Goal: Task Accomplishment & Management: Manage account settings

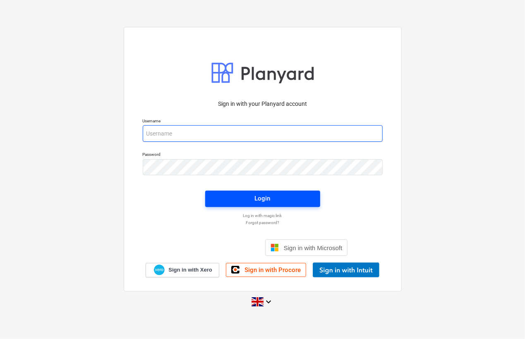
type input "Lizette.Ekstrand@galileoenergy.se"
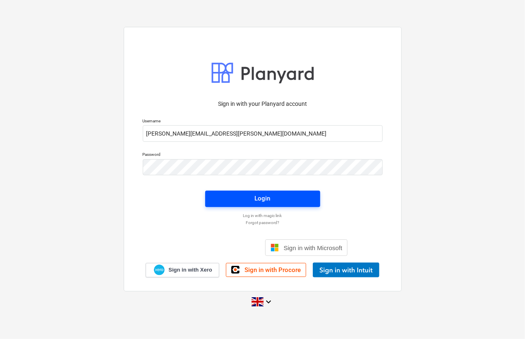
click at [257, 191] on button "Login" at bounding box center [262, 199] width 115 height 17
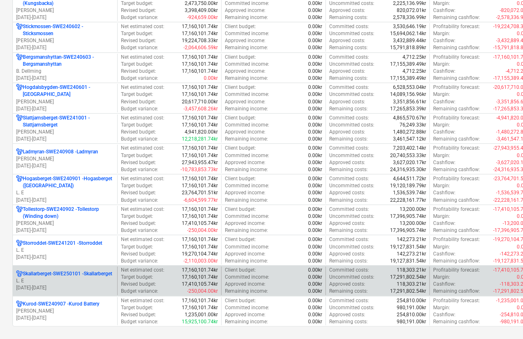
scroll to position [743, 0]
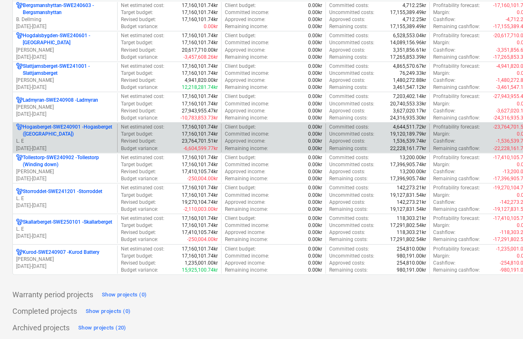
click at [56, 134] on p "[GEOGRAPHIC_DATA]-SWE240901 - [GEOGRAPHIC_DATA] ([GEOGRAPHIC_DATA])" at bounding box center [68, 131] width 91 height 14
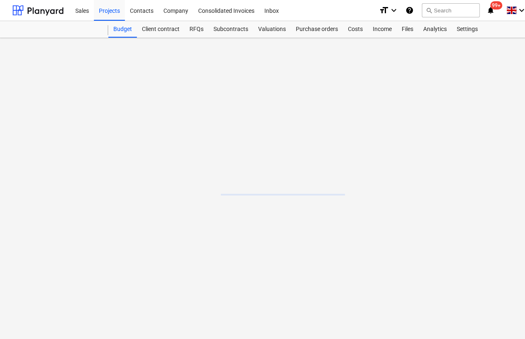
click at [56, 134] on main at bounding box center [283, 188] width 566 height 301
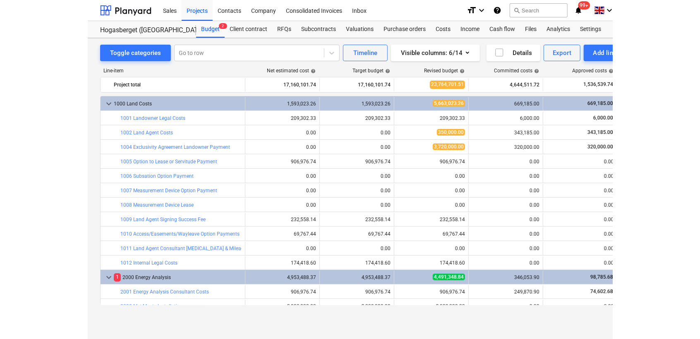
scroll to position [230, 0]
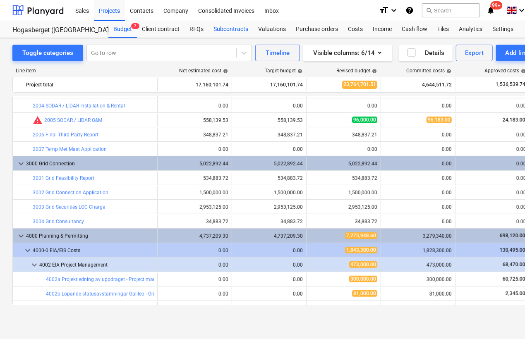
click at [232, 31] on div "Subcontracts" at bounding box center [231, 29] width 45 height 17
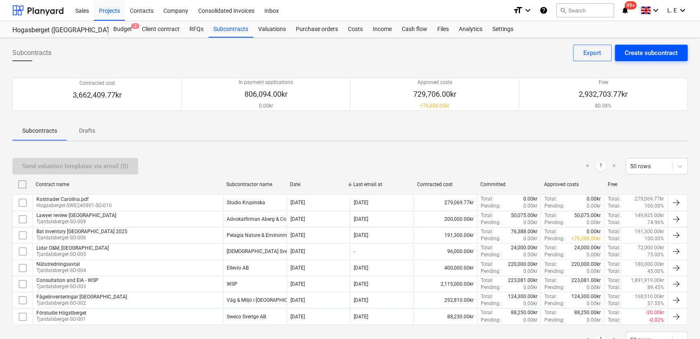
click at [525, 50] on div "Create subcontract" at bounding box center [651, 53] width 53 height 11
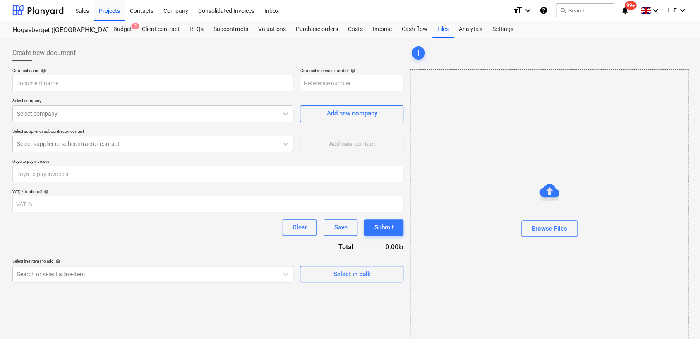
type input "Hogasberget-SWE240901-SO-011"
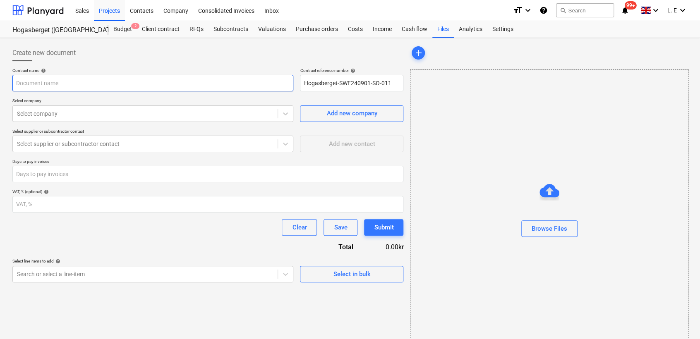
click at [172, 87] on input "text" at bounding box center [152, 83] width 281 height 17
type input "Hedemora handlingskraft"
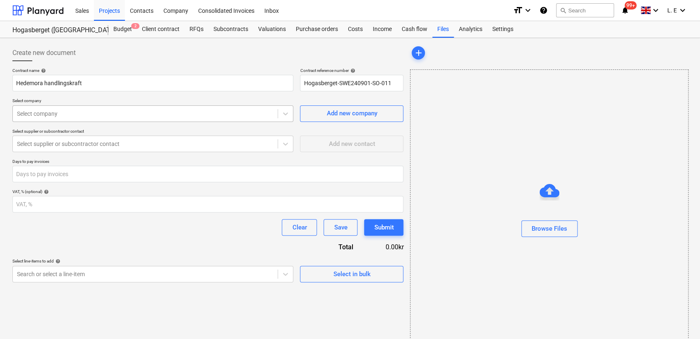
click at [168, 114] on div at bounding box center [145, 114] width 257 height 8
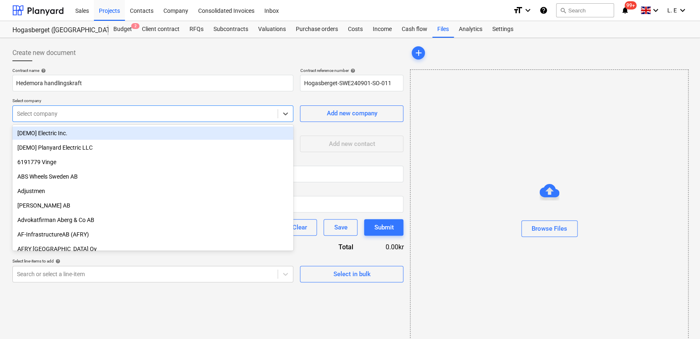
click at [133, 114] on div at bounding box center [145, 114] width 257 height 8
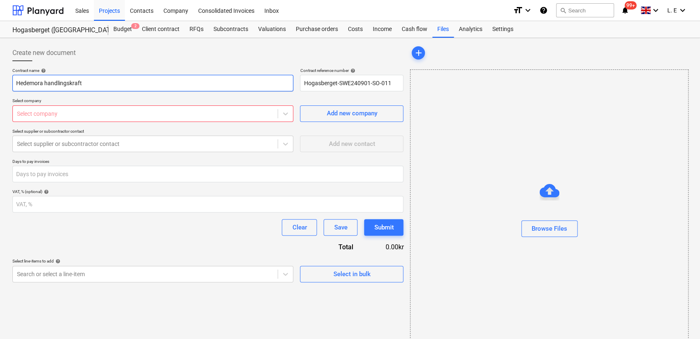
drag, startPoint x: 92, startPoint y: 82, endPoint x: -2, endPoint y: 73, distance: 94.4
click at [0, 73] on html "Sales Projects Contacts Company Consolidated Invoices Inbox format_size keyboar…" at bounding box center [350, 169] width 700 height 339
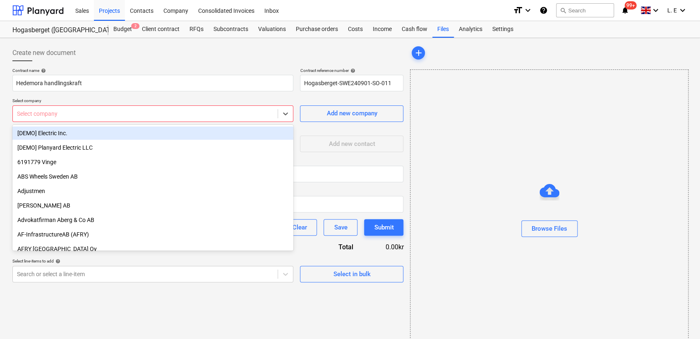
click at [41, 113] on div at bounding box center [145, 114] width 257 height 8
paste input "Hedemora handlingskraft"
type input "Hedemora handlingskraft"
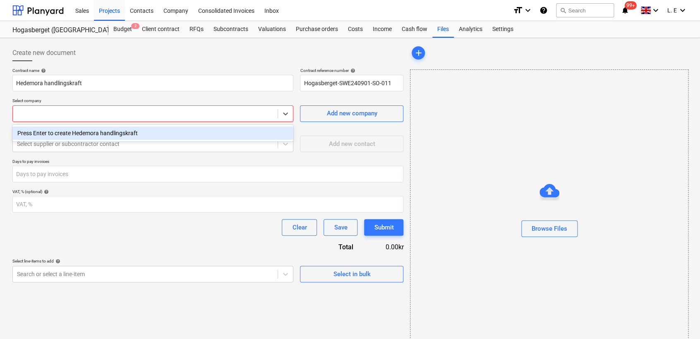
click at [101, 112] on div at bounding box center [145, 114] width 257 height 8
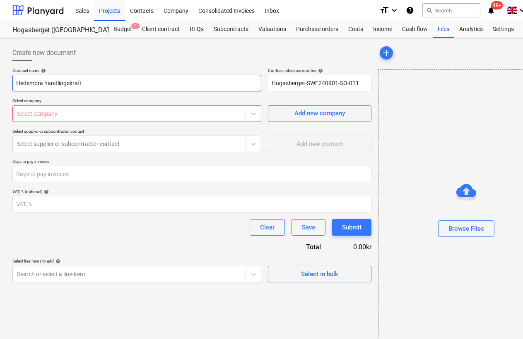
drag, startPoint x: 101, startPoint y: 84, endPoint x: 3, endPoint y: 82, distance: 97.3
click at [3, 82] on div "Create new document Contract name help Hedemora handlingskraft Contract referen…" at bounding box center [283, 200] width 566 height 324
paste input "Business interest organization"
click at [18, 82] on input "Business interest organization" at bounding box center [136, 83] width 249 height 17
click at [129, 81] on input "Local business interest organization" at bounding box center [136, 83] width 249 height 17
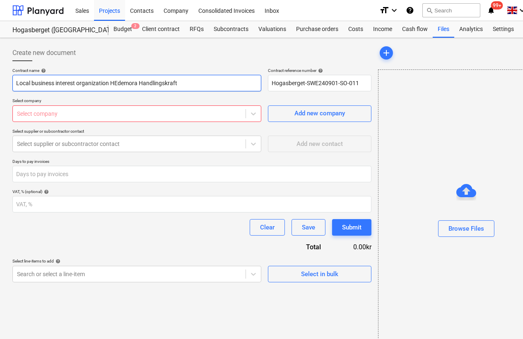
click at [117, 82] on input "Local business interest organization HEdemora Handlingskraft" at bounding box center [136, 83] width 249 height 17
type input "Local business interest organization Hedemora Handlingskraft"
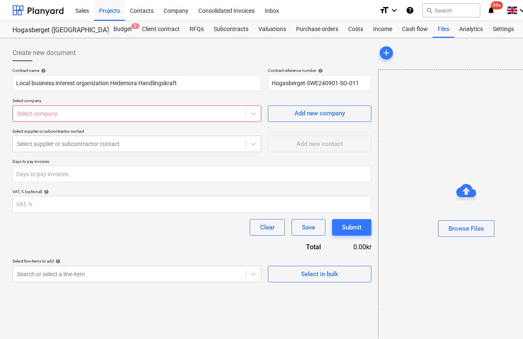
click at [223, 113] on div at bounding box center [129, 114] width 224 height 8
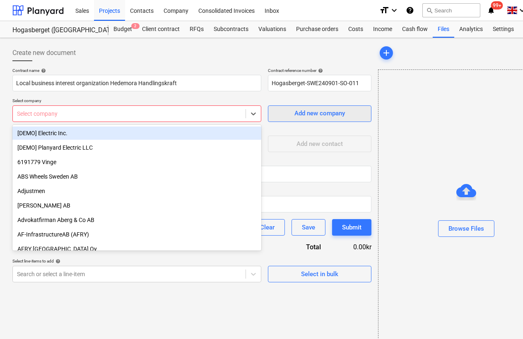
click at [304, 113] on div "Add new company" at bounding box center [319, 113] width 50 height 11
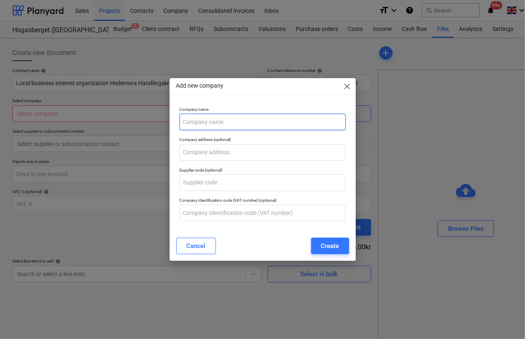
click at [290, 114] on input "text" at bounding box center [263, 122] width 166 height 17
type input "Hedemora Handlingskraft"
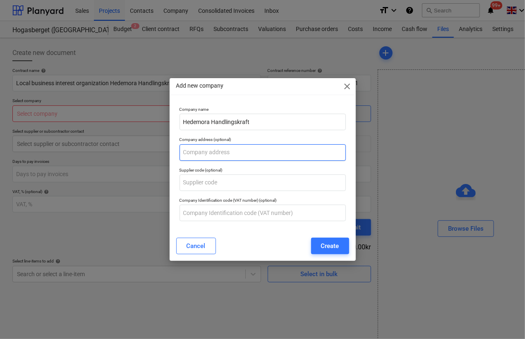
click at [276, 150] on input "text" at bounding box center [263, 152] width 166 height 17
click at [211, 154] on input "text" at bounding box center [263, 152] width 166 height 17
type input "Kyrkogatan 1"
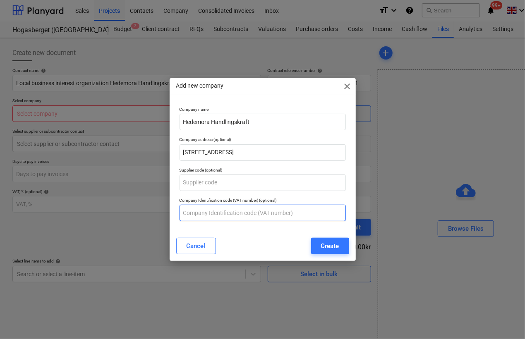
click at [266, 213] on input "text" at bounding box center [263, 213] width 166 height 17
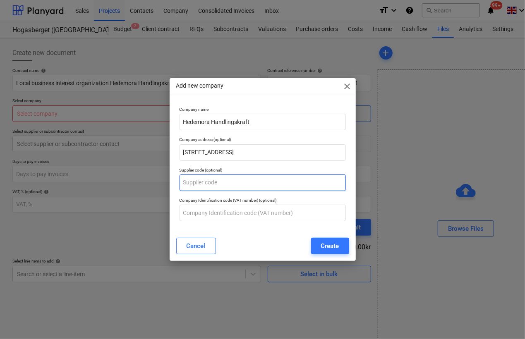
click at [228, 187] on input "text" at bounding box center [263, 183] width 166 height 17
paste input "776 32 Hedemora"
type input "776 32 Hedemora"
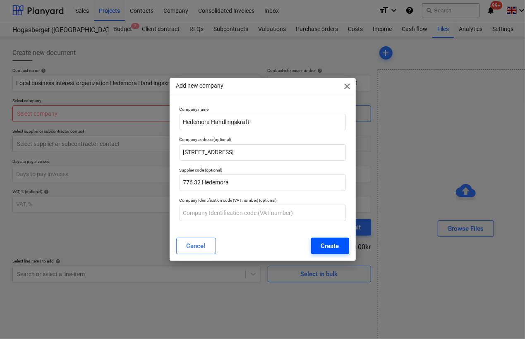
click at [324, 247] on div "Create" at bounding box center [330, 246] width 18 height 11
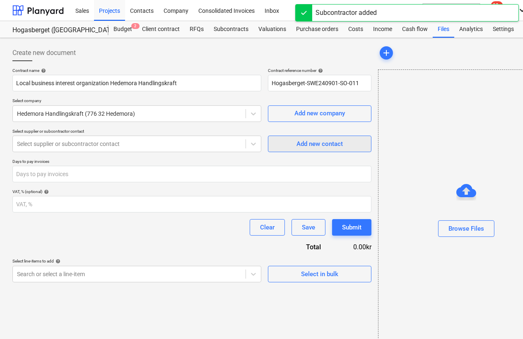
click at [305, 141] on div "Add new contact" at bounding box center [319, 144] width 46 height 11
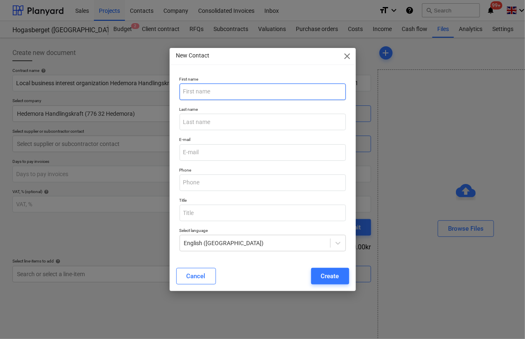
click at [209, 92] on input "text" at bounding box center [263, 92] width 166 height 17
type input "Charlott"
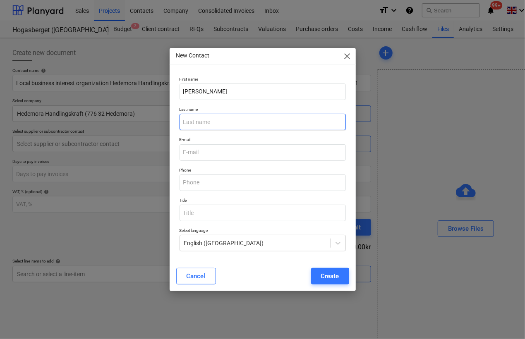
click at [210, 120] on input "text" at bounding box center [263, 122] width 166 height 17
type input "Hill"
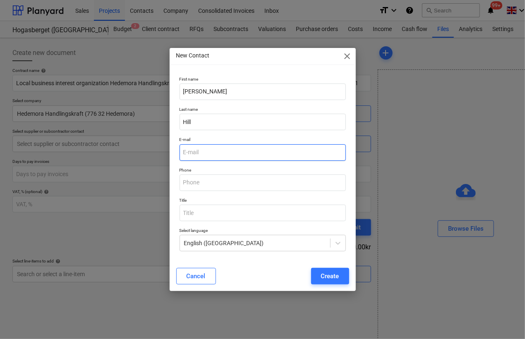
click at [213, 154] on input "email" at bounding box center [263, 152] width 166 height 17
paste input "info@hedemorahandlingskraft.se"
type input "info@hedemorahandlingskraft.se"
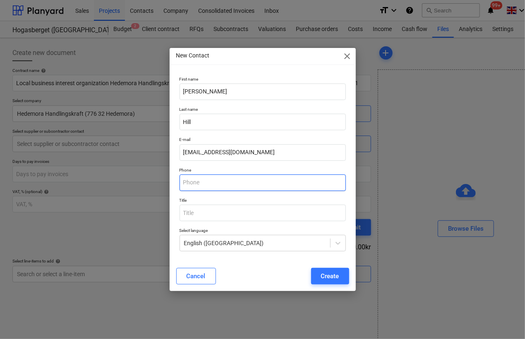
click at [293, 184] on input "text" at bounding box center [263, 183] width 166 height 17
paste input "070-304 37 09"
type input "070-304 37 09"
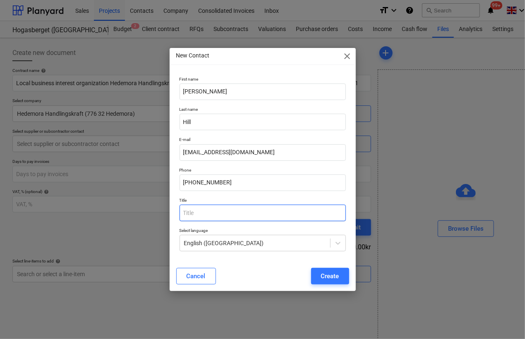
click at [302, 213] on input "text" at bounding box center [263, 213] width 166 height 17
click at [201, 215] on input "Verkssamhetssamordnare" at bounding box center [263, 213] width 166 height 17
type input "Verksamhetssamordnare"
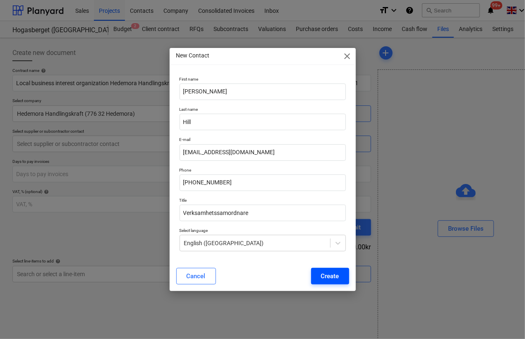
click at [341, 278] on button "Create" at bounding box center [330, 276] width 38 height 17
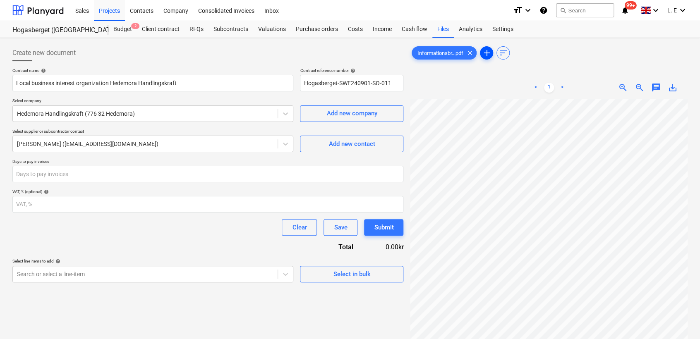
click at [489, 54] on span "add" at bounding box center [487, 53] width 10 height 10
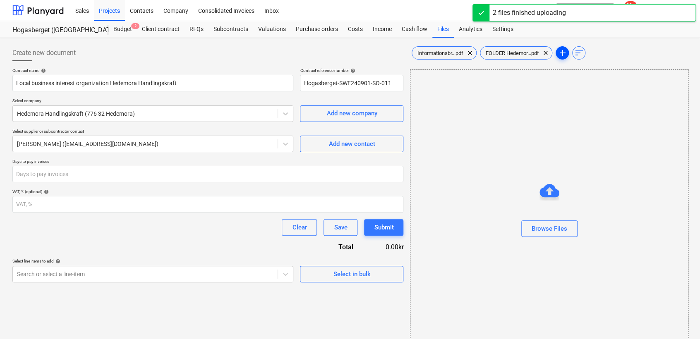
click at [525, 55] on span "add" at bounding box center [562, 53] width 10 height 10
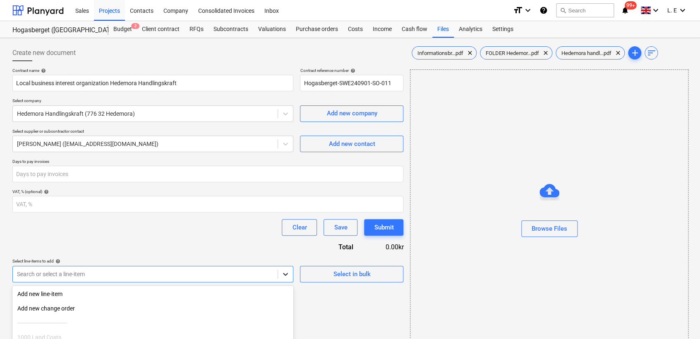
click at [290, 277] on body "Sales Projects Contacts Company Consolidated Invoices Inbox format_size keyboar…" at bounding box center [350, 169] width 700 height 339
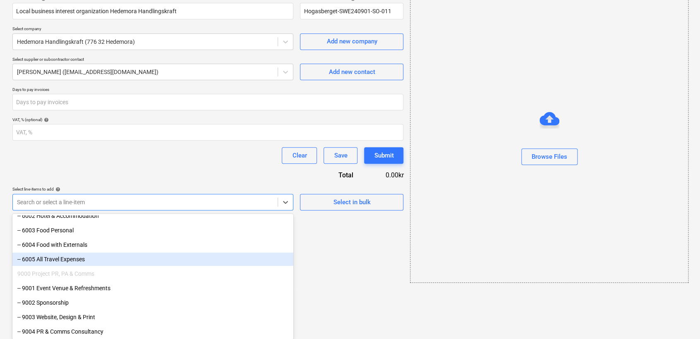
scroll to position [1715, 0]
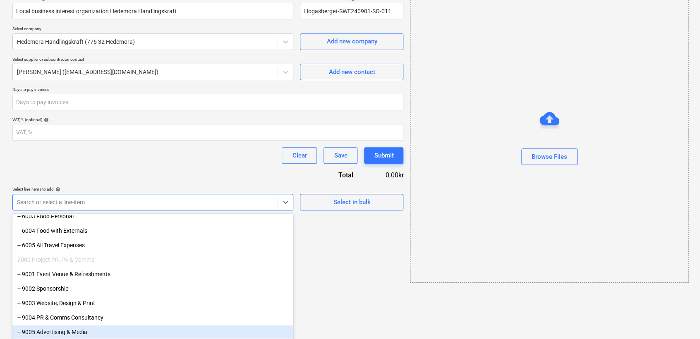
drag, startPoint x: 172, startPoint y: 326, endPoint x: 170, endPoint y: 332, distance: 6.5
click at [170, 332] on div "-- 9005 Advertising & Media" at bounding box center [152, 332] width 281 height 13
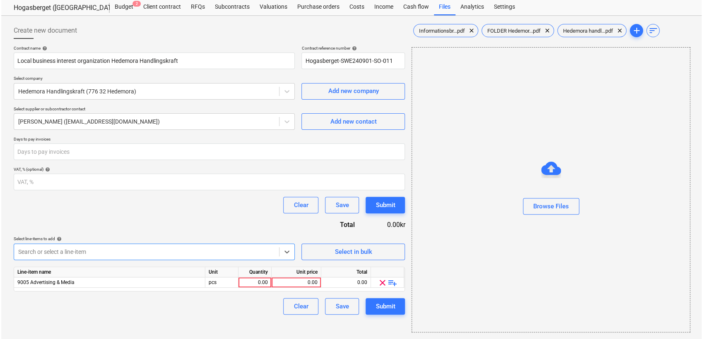
scroll to position [22, 0]
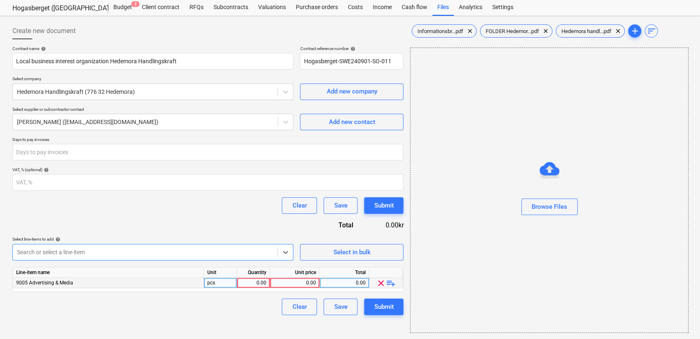
click at [252, 283] on div "0.00" at bounding box center [253, 283] width 26 height 10
type input "1"
click at [288, 280] on div "0.00" at bounding box center [294, 283] width 43 height 10
click at [254, 281] on div "1.00" at bounding box center [253, 283] width 26 height 10
type input "5"
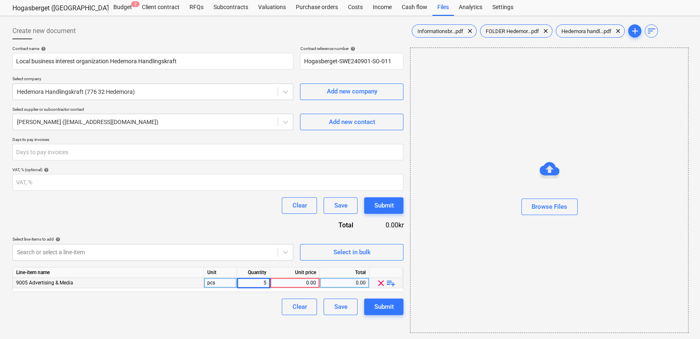
click at [295, 284] on div "0.00" at bounding box center [294, 283] width 43 height 10
type input "1700"
drag, startPoint x: 254, startPoint y: 281, endPoint x: 266, endPoint y: 283, distance: 12.6
click at [266, 283] on div "5.00" at bounding box center [253, 283] width 26 height 10
type input "10"
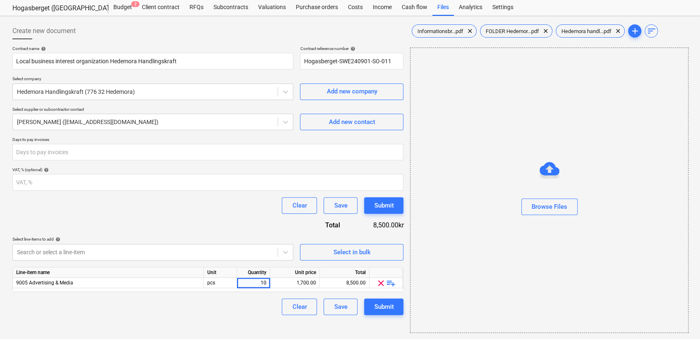
click at [251, 314] on div "Clear Save Submit" at bounding box center [207, 307] width 391 height 17
drag, startPoint x: 249, startPoint y: 283, endPoint x: 271, endPoint y: 280, distance: 21.8
click at [0, 0] on div "9005 Advertising & Media pcs 10.00 1,700.00 17,000.00 clear playlist_add" at bounding box center [0, 0] width 0 height 0
drag, startPoint x: 271, startPoint y: 280, endPoint x: 259, endPoint y: 321, distance: 42.6
click at [259, 321] on div "Create new document Contract name help Local business interest organization Hed…" at bounding box center [208, 177] width 398 height 317
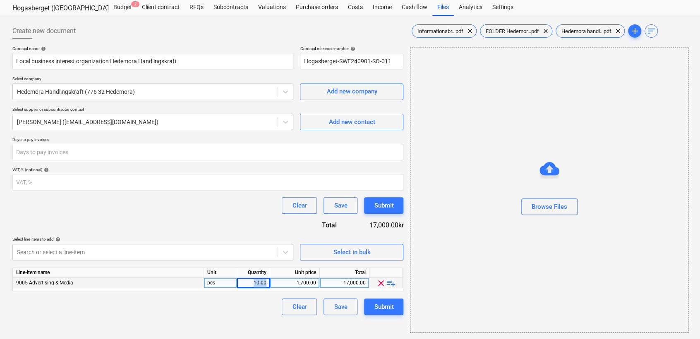
drag, startPoint x: 255, startPoint y: 283, endPoint x: 269, endPoint y: 281, distance: 14.0
click at [269, 281] on div "10.00" at bounding box center [253, 283] width 33 height 10
type input "5"
click at [258, 307] on div "Clear Save Submit" at bounding box center [207, 307] width 391 height 17
click at [381, 307] on div "Submit" at bounding box center [383, 307] width 19 height 11
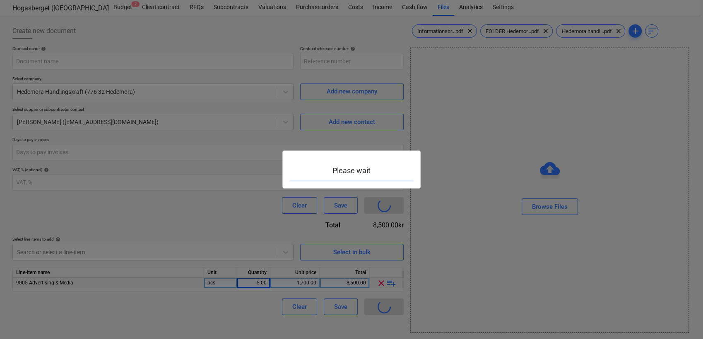
type input "Hogasberget-SWE240901-SO-011"
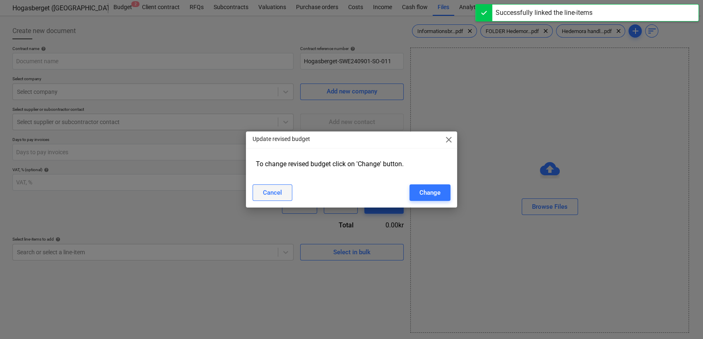
click at [278, 196] on div "Cancel" at bounding box center [272, 192] width 19 height 11
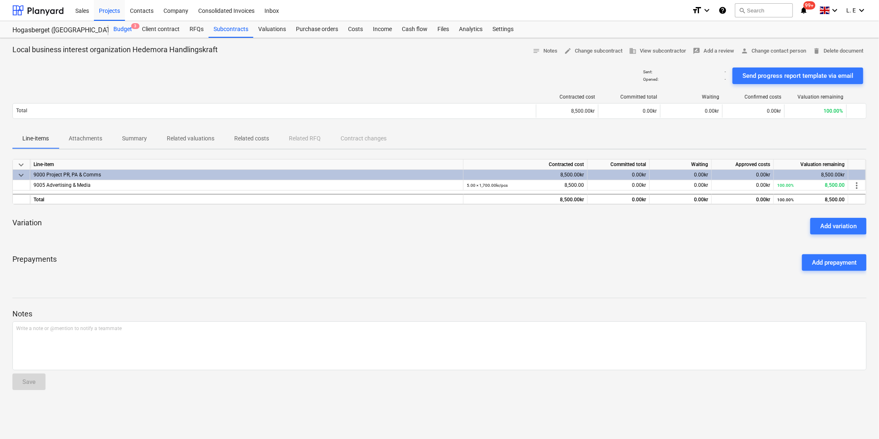
click at [125, 30] on div "Budget 3" at bounding box center [122, 29] width 29 height 17
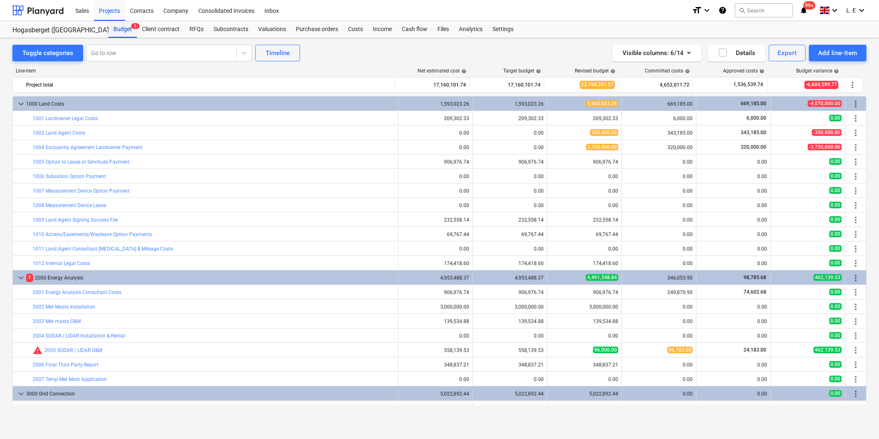
scroll to position [230, 0]
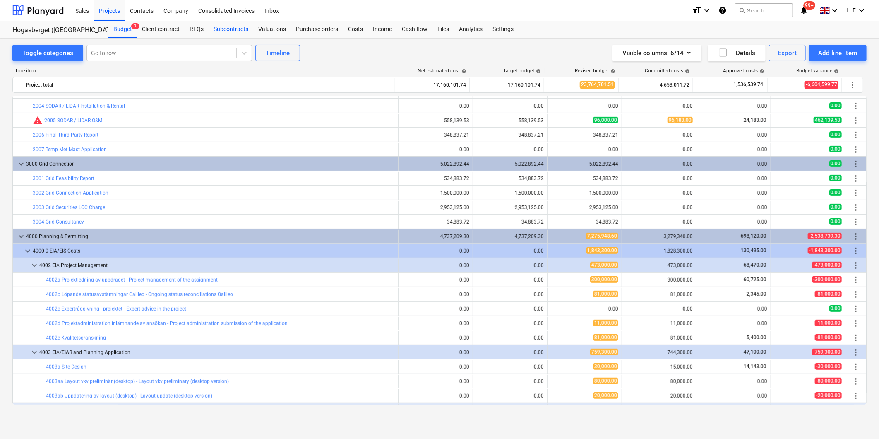
click at [225, 31] on div "Subcontracts" at bounding box center [231, 29] width 45 height 17
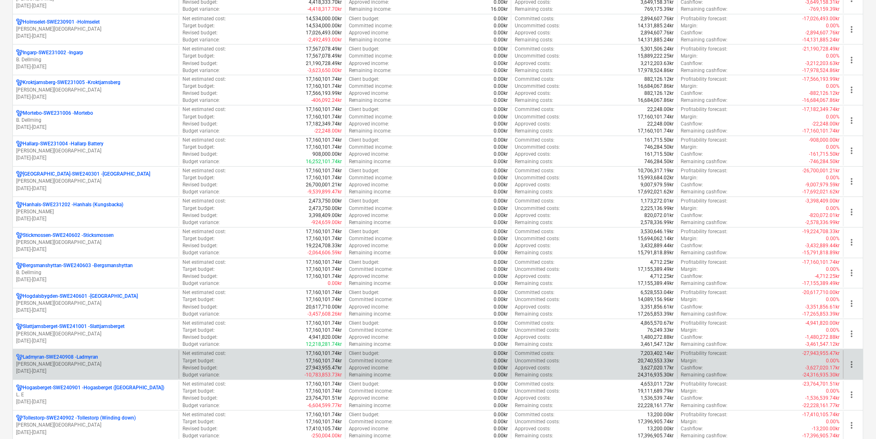
scroll to position [647, 0]
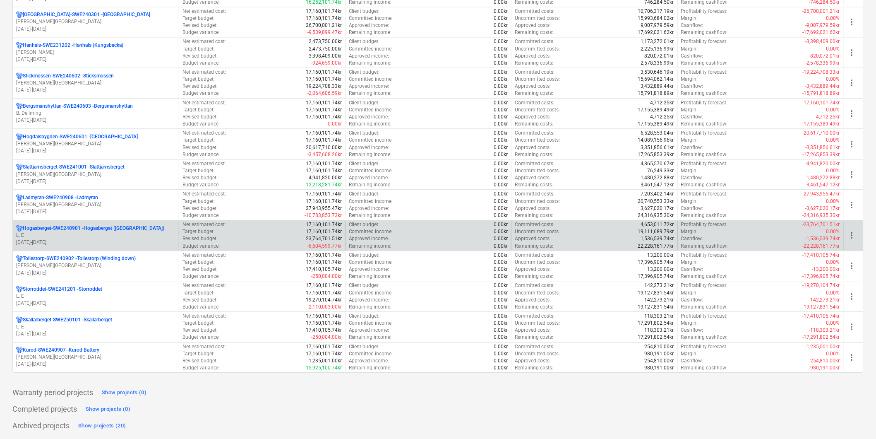
click at [86, 201] on p "[GEOGRAPHIC_DATA]-SWE240901 - [GEOGRAPHIC_DATA] ([GEOGRAPHIC_DATA])" at bounding box center [94, 228] width 142 height 7
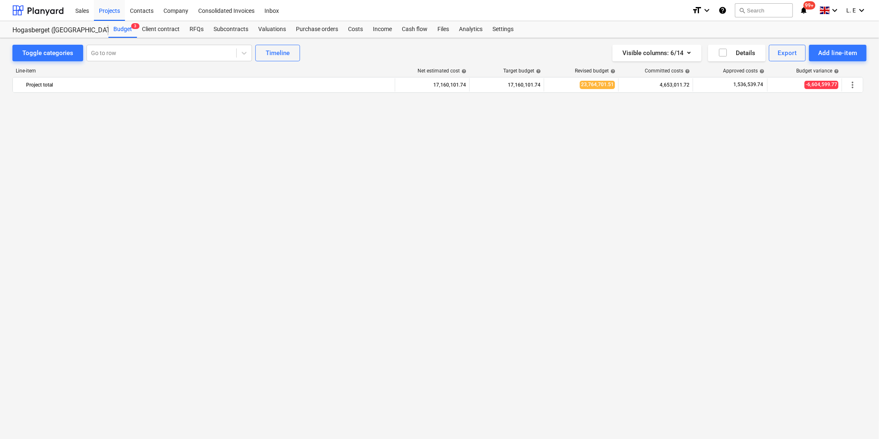
scroll to position [1096, 0]
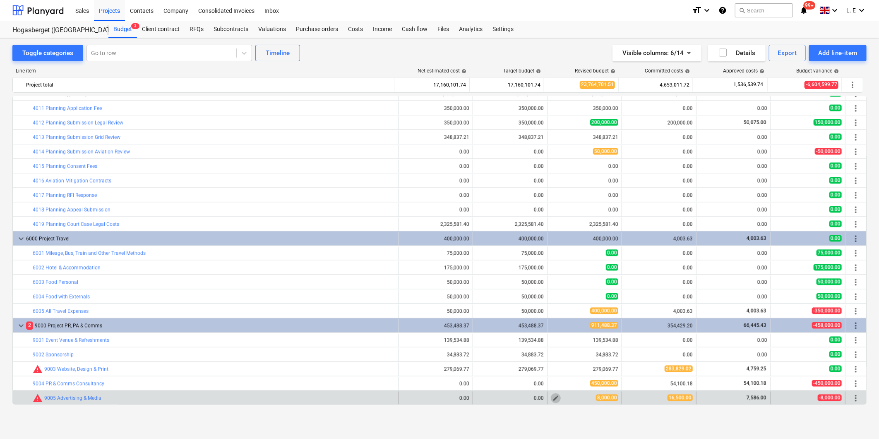
click at [432, 201] on span "edit" at bounding box center [555, 397] width 7 height 7
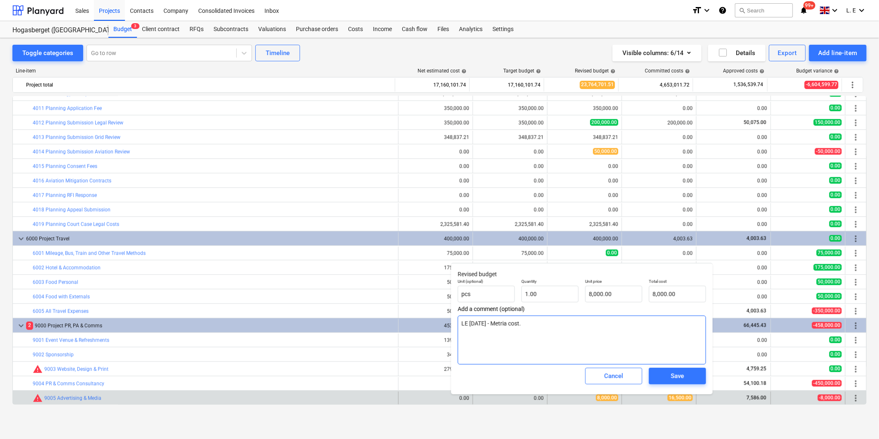
click at [432, 201] on textarea "LE [DATE] - Metria cost." at bounding box center [582, 339] width 248 height 49
type textarea "LE [DATE] - Metria cost."
type textarea "x"
type textarea "LE [DATE] - Metria cost. L"
type textarea "x"
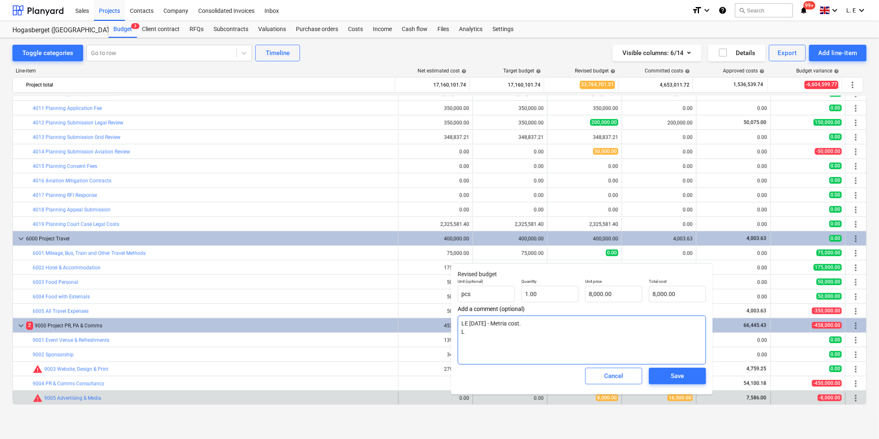
type textarea "LE [DATE] - Metria cost. LE"
type textarea "x"
type textarea "LE [DATE] - Metria cost. LE"
type textarea "x"
type textarea "LE [DATE] - Metria cost. LE 2"
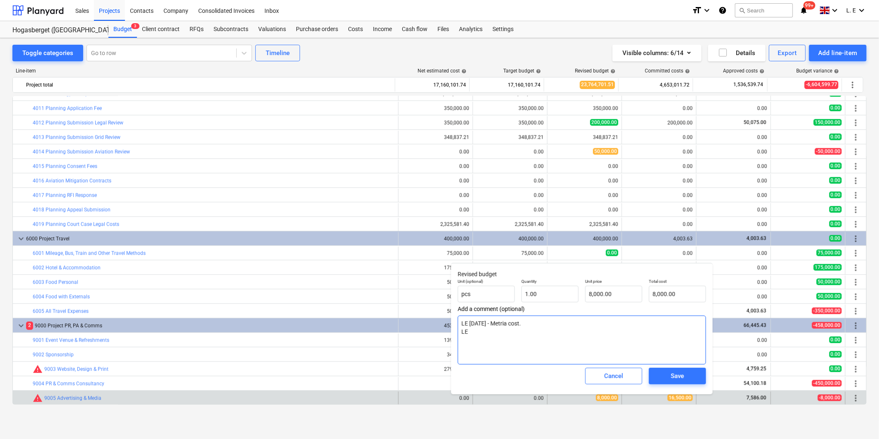
type textarea "x"
type textarea "LE [DATE] - Metria cost. LE 20"
type textarea "x"
type textarea "LE [DATE] - Metria cost. LE 202"
type textarea "x"
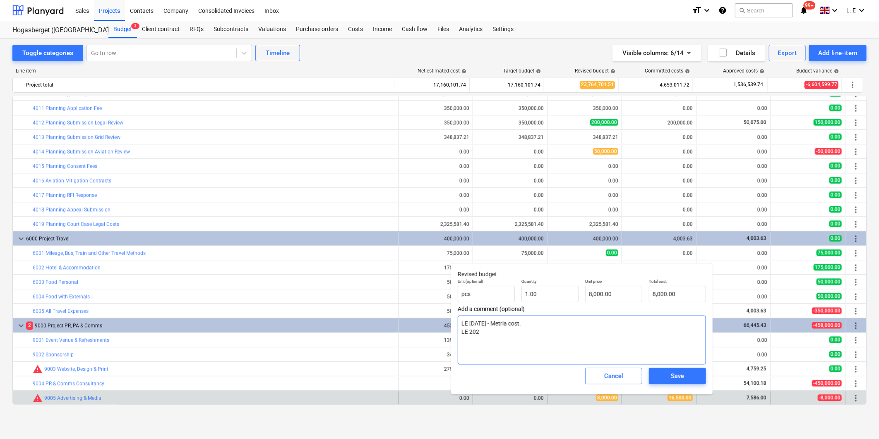
type textarea "LE [DATE] - Metria cost. LE 2025"
type textarea "x"
type textarea "LE [DATE] - Metria cost. LE 2025-"
type textarea "x"
type textarea "LE [DATE] - Metria cost. LE 2025-0"
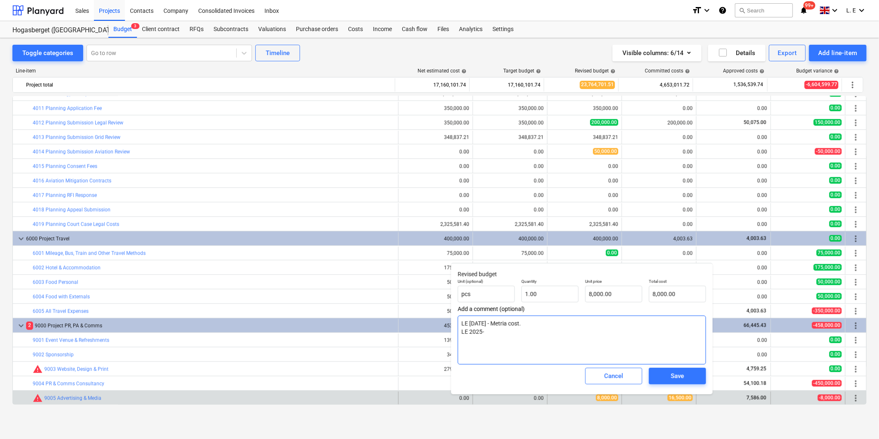
type textarea "x"
type textarea "LE [DATE] - Metria cost. LE 2025-09"
type textarea "x"
type textarea "LE [DATE] - Metria cost. LE 2025-09-"
type textarea "x"
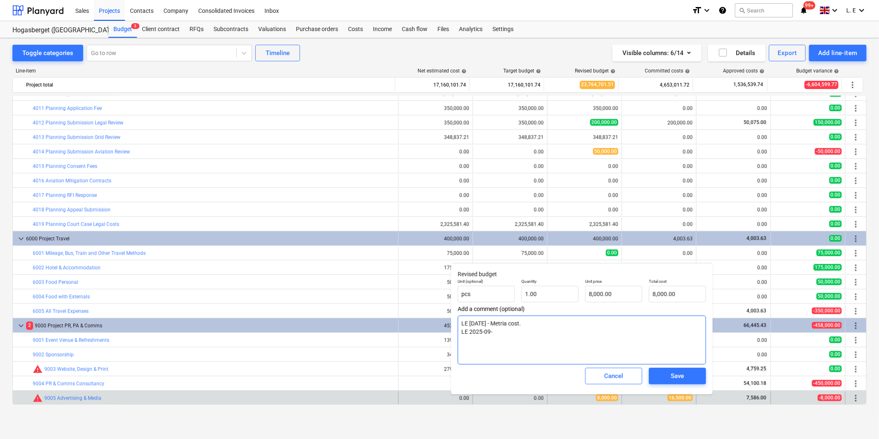
type textarea "LE [DATE] - Metria cost. LE [DATE]"
type textarea "x"
type textarea "LE [DATE] - Metria cost. LE [DATE]"
type textarea "x"
type textarea "LE [DATE] - Metria cost. LE [DATE]"
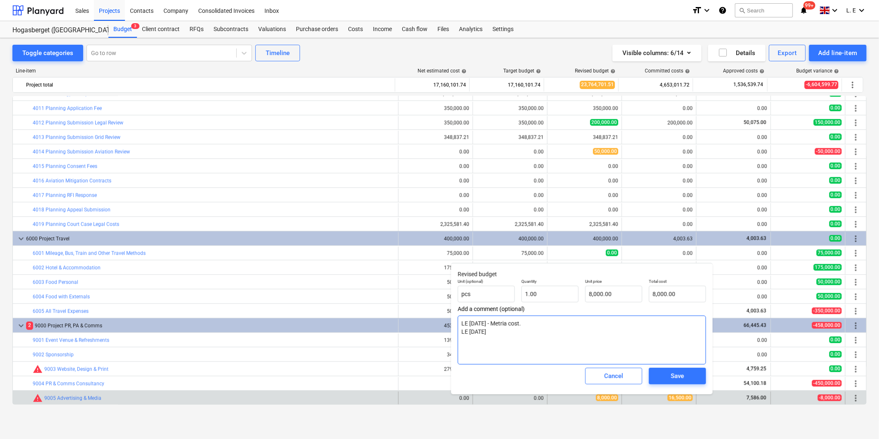
type textarea "x"
type textarea "LE [DATE] - Metria cost. LE [DATE] -"
type textarea "x"
type textarea "LE [DATE] - Metria cost. LE [DATE] -"
type textarea "x"
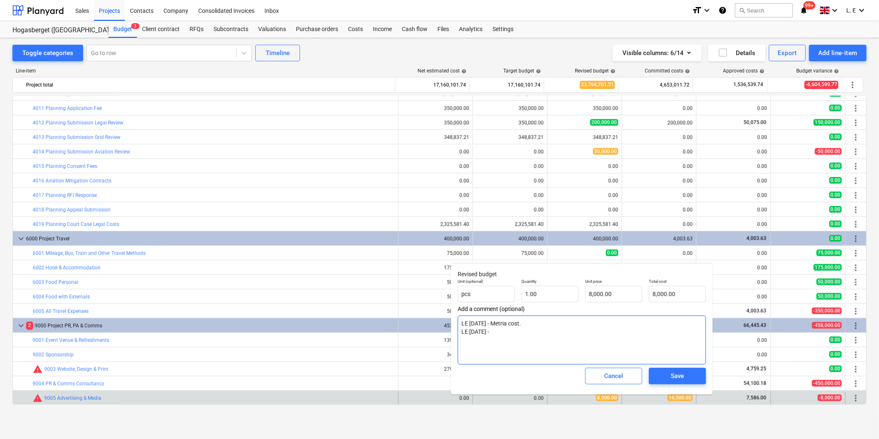
type textarea "LE [DATE] - Metria cost. LE [DATE] - M"
type textarea "x"
type textarea "LE [DATE] - Metria cost. LE [DATE] - Me"
type textarea "x"
type textarea "LE [DATE] - Metria cost. LE [DATE] - Mem"
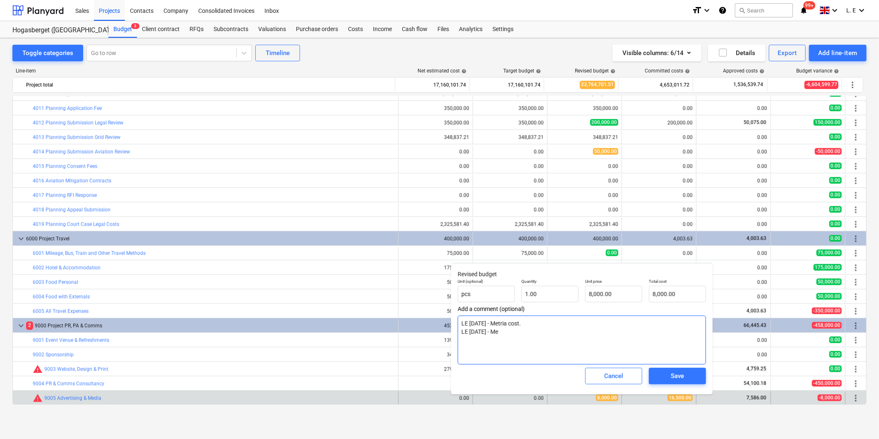
type textarea "x"
type textarea "LE [DATE] - Metria cost. LE [DATE] - Memb"
type textarea "x"
type textarea "LE [DATE] - Metria cost. LE [DATE] - [GEOGRAPHIC_DATA]"
type textarea "x"
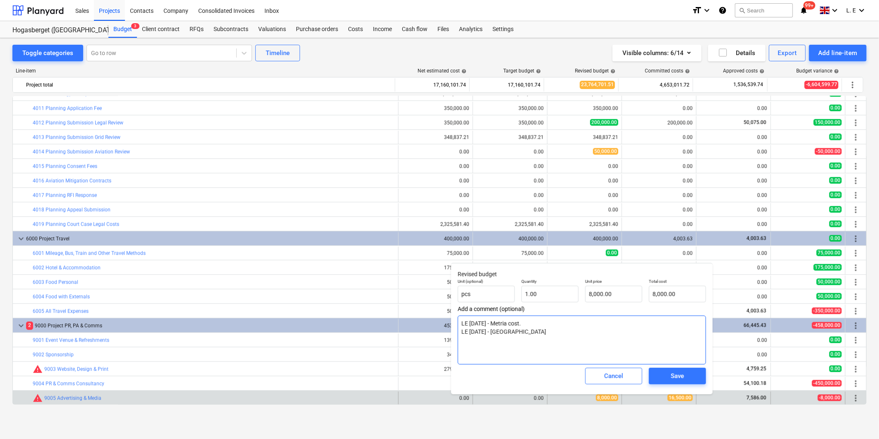
type textarea "LE [DATE] - Metria cost. LE [DATE] - Member"
type textarea "x"
type textarea "LE [DATE] - Metria cost. LE [DATE] - Members"
type textarea "x"
type textarea "LE [DATE] - Metria cost. LE [DATE] - Membersh"
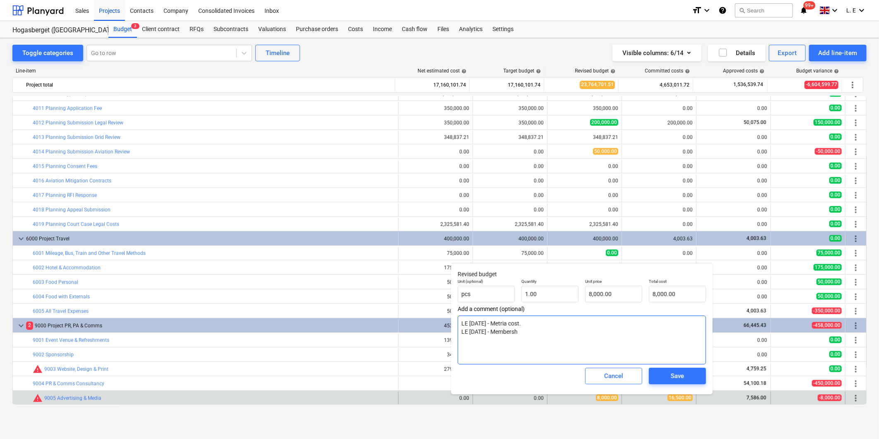
type textarea "x"
type textarea "LE [DATE] - Metria cost. LE [DATE] - Membershi"
type textarea "x"
type textarea "LE [DATE] - Metria cost. LE [DATE] - Membership"
type textarea "x"
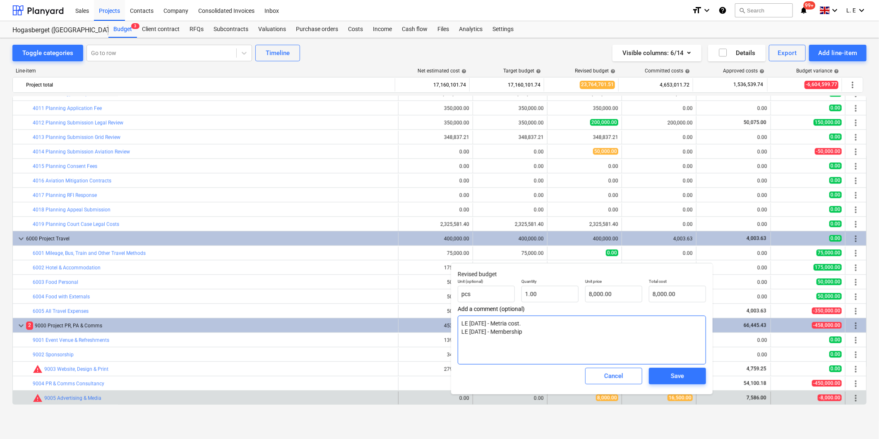
type textarea "LE [DATE] - Metria cost. LE [DATE] - Membership"
type textarea "x"
type textarea "LE [DATE] - Metria cost. LE [DATE] - Membership H"
type textarea "x"
type textarea "LE [DATE] - Metria cost. LE [DATE] - Membership He"
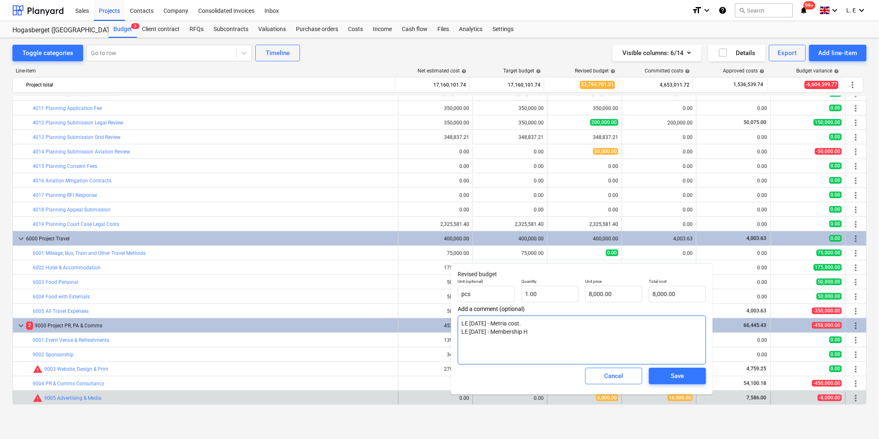
type textarea "x"
type textarea "LE [DATE] - Metria cost. LE [DATE] - Membership Hed"
type textarea "x"
type textarea "LE [DATE] - Metria cost. LE [DATE] - Membership Hede"
type textarea "x"
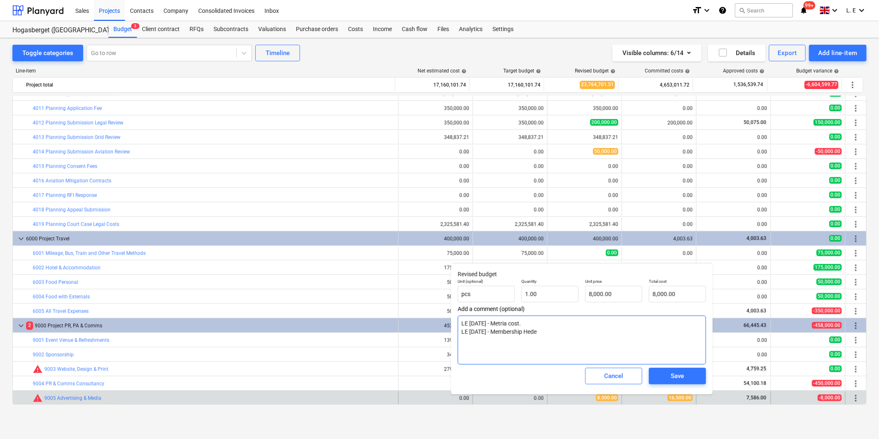
type textarea "LE [DATE] - Metria cost. LE [DATE] - Membership Hedem"
type textarea "x"
type textarea "LE [DATE] - Metria cost. LE [DATE] - Membership Hedemo"
type textarea "x"
type textarea "LE [DATE] - Metria cost. LE [DATE] - Membership Hedemor"
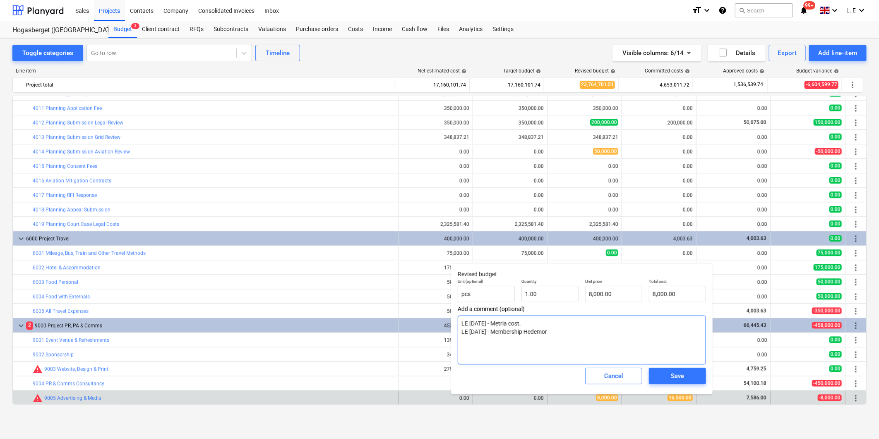
type textarea "x"
type textarea "LE [DATE] - Metria cost. LE [DATE] - Membership Hedemora"
type textarea "x"
type textarea "LE [DATE] - Metria cost. LE [DATE] - Membership Hedemora"
type textarea "x"
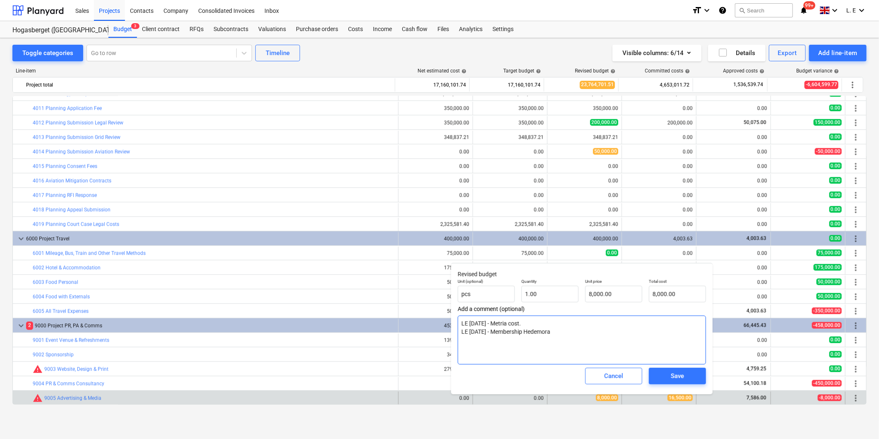
type textarea "LE [DATE] - Metria cost. LE [DATE] - Membership Hedemora h"
type textarea "x"
type textarea "LE [DATE] - Metria cost. LE [DATE] - Membership [GEOGRAPHIC_DATA] ha"
type textarea "x"
type textarea "LE [DATE] - Metria cost. LE [DATE] - Membership Hedemora han"
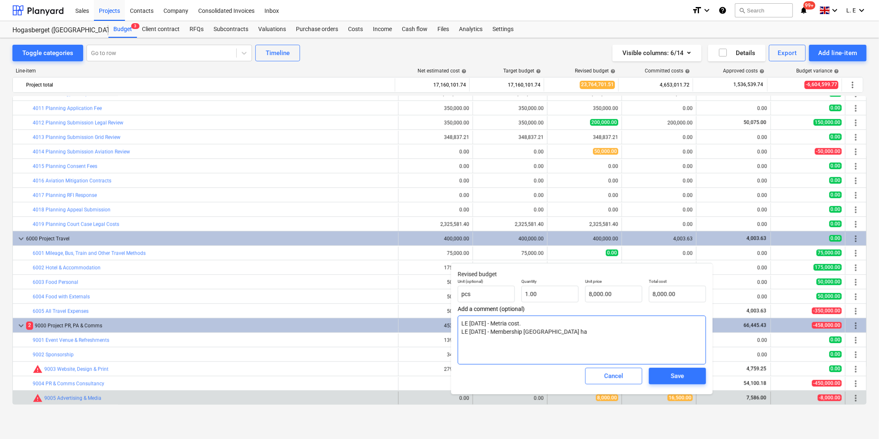
type textarea "x"
type textarea "LE [DATE] - Metria cost. LE [DATE] - Membership Hedemora hand"
type textarea "x"
type textarea "LE [DATE] - Metria cost. LE [DATE] - Membership Hedemora handl"
type textarea "x"
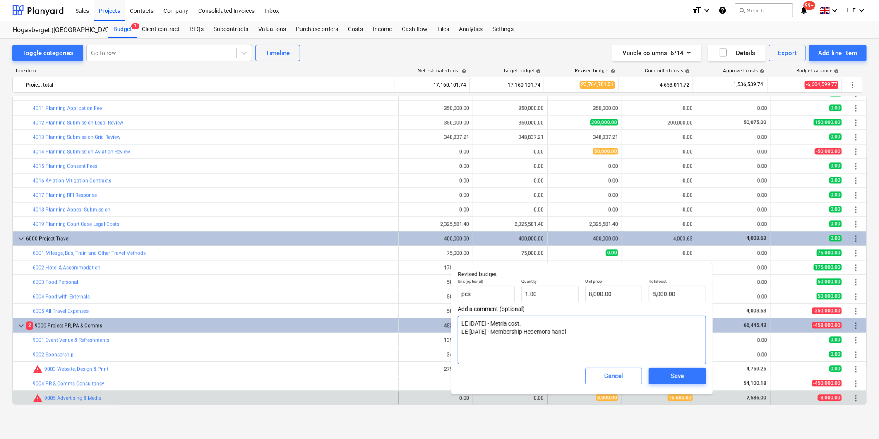
type textarea "LE [DATE] - Metria cost. LE [DATE] - Membership Hedemora handli"
type textarea "x"
type textarea "LE [DATE] - Metria cost. LE [DATE] - Membership Hedemora handlin"
type textarea "x"
type textarea "LE [DATE] - Metria cost. LE [DATE] - Membership Hedemora handling"
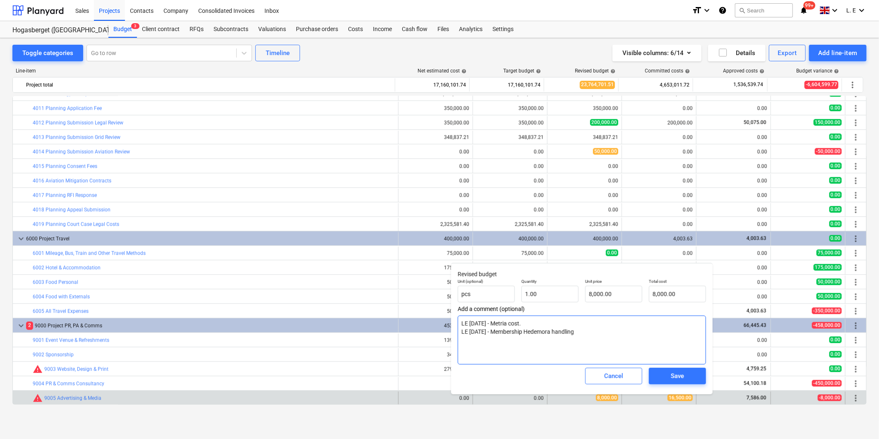
type textarea "x"
type textarea "LE [DATE] - Metria cost. LE [DATE] - Membership Hedemora handlings"
type textarea "x"
type textarea "LE [DATE] - Metria cost. LE [DATE] - Membership Hedemora handlingsk"
type textarea "x"
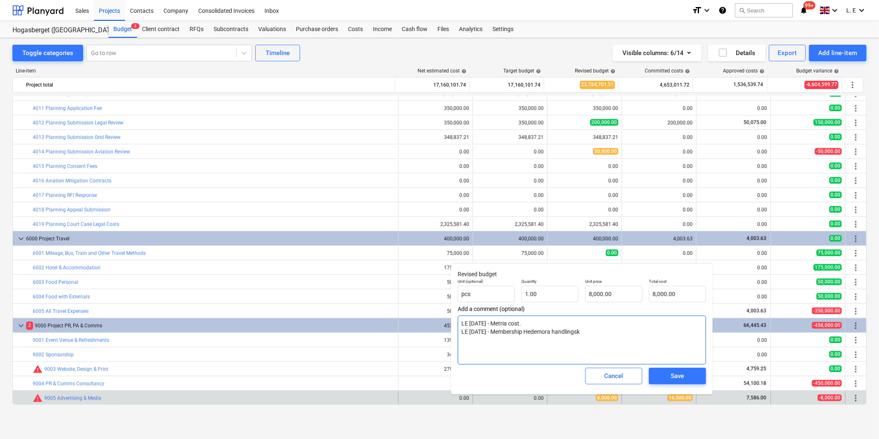
type textarea "LE [DATE] - Metria cost. LE [DATE] - Membership Hedemora handlingskr"
type textarea "x"
type textarea "LE [DATE] - Metria cost. LE [DATE] - Membership Hedemora handlingskra"
type textarea "x"
type textarea "LE [DATE] - Metria cost. LE [DATE] - Membership Hedemora handlingskraf"
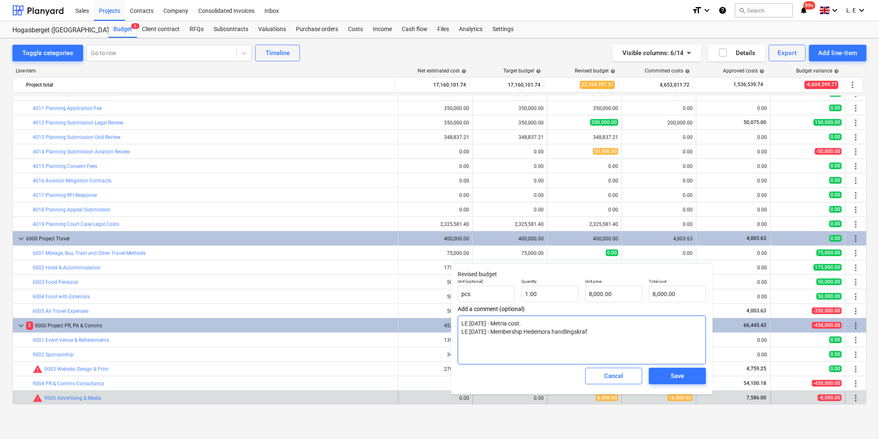
type textarea "x"
type textarea "LE [DATE] - Metria cost. LE [DATE] - Membership Hedemora handlingskraft"
type textarea "x"
type textarea "LE [DATE] - Metria cost. LE [DATE] - Membership Hedemora handlingskraft"
type textarea "x"
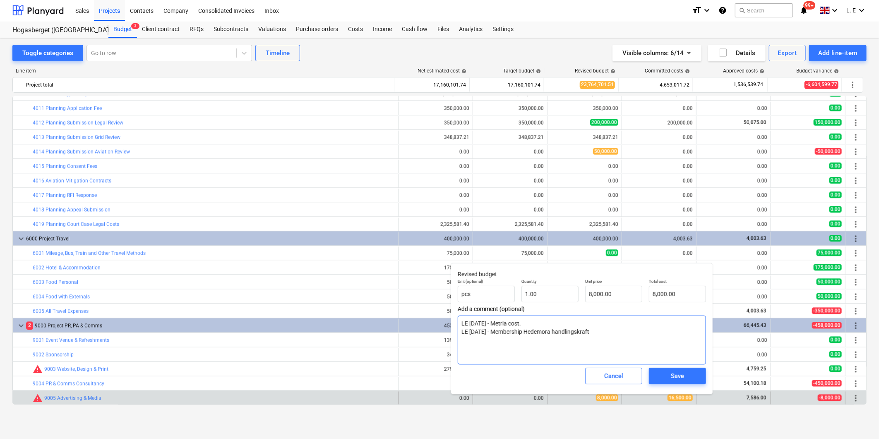
type textarea "LE [DATE] - Metria cost. LE [DATE] - Membership Hedemora handlingskraft a"
type textarea "x"
type textarea "LE [DATE] - Metria cost. LE [DATE] - Membership Hedemora handlingskraft a"
type textarea "x"
type textarea "LE [DATE] - Metria cost. LE [DATE] - Membership Hedemora handlingskraft a l"
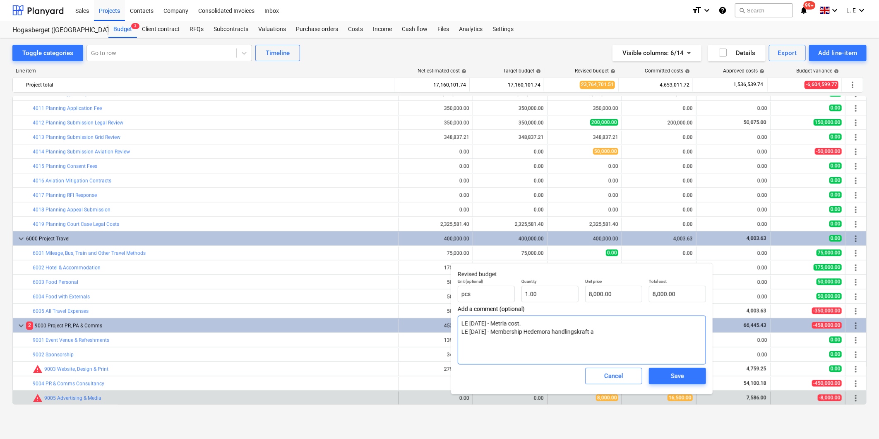
type textarea "x"
type textarea "LE [DATE] - Metria cost. LE [DATE] - Membership Hedemora handlingskraft a lo"
type textarea "x"
type textarea "LE [DATE] - Metria cost. LE [DATE] - Membership Hedemora handlingskraft a loc"
type textarea "x"
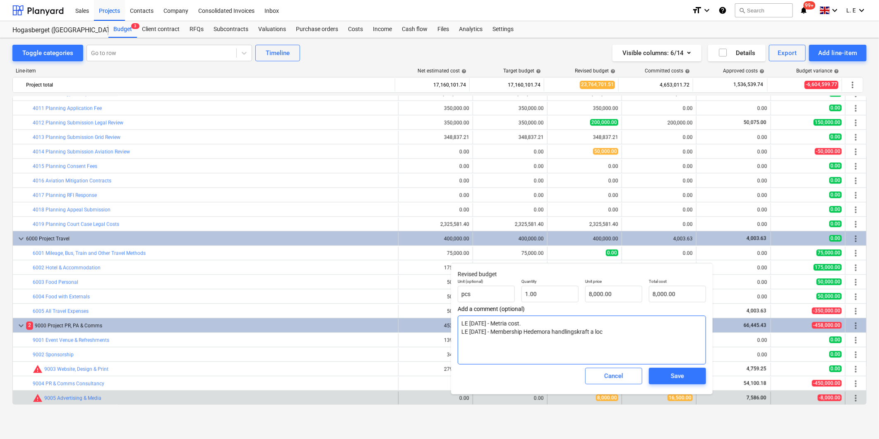
type textarea "LE [DATE] - Metria cost. LE [DATE] - Membership Hedemora handlingskraft a loca"
type textarea "x"
type textarea "LE [DATE] - Metria cost. LE [DATE] - Membership Hedemora handlingskraft a local"
type textarea "x"
type textarea "LE [DATE] - Metria cost. LE [DATE] - Membership Hedemora handlingskraft a local"
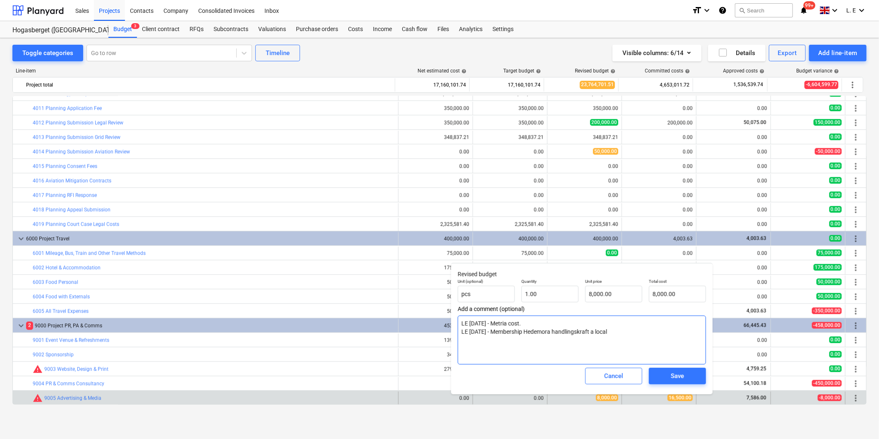
type textarea "x"
type textarea "LE [DATE] - Metria cost. LE [DATE] - Membership Hedemora handlingskraft a local…"
type textarea "x"
type textarea "LE [DATE] - Metria cost. LE [DATE] - Membership Hedemora handlingskraft a local…"
type textarea "x"
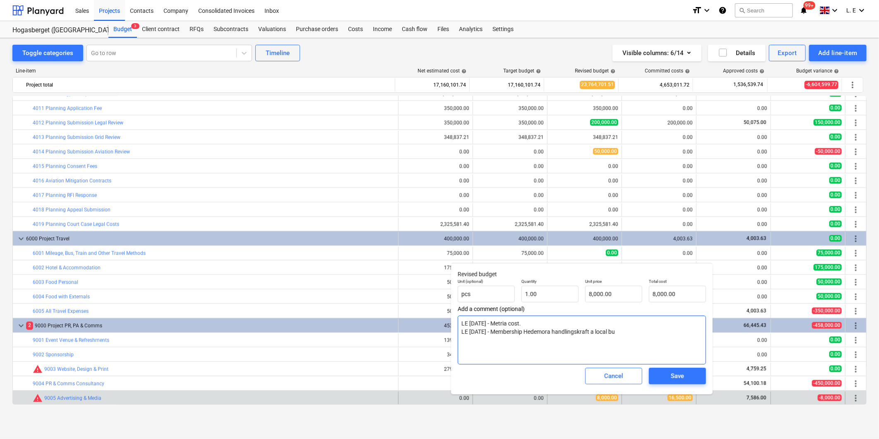
type textarea "LE [DATE] - Metria cost. LE [DATE] - Membership Hedemora handlingskraft a local…"
type textarea "x"
type textarea "LE [DATE] - Metria cost. LE [DATE] - Membership Hedemora handlingskraft a local…"
type textarea "x"
type textarea "LE [DATE] - Metria cost. LE [DATE] - Membership Hedemora handlingskraft a local…"
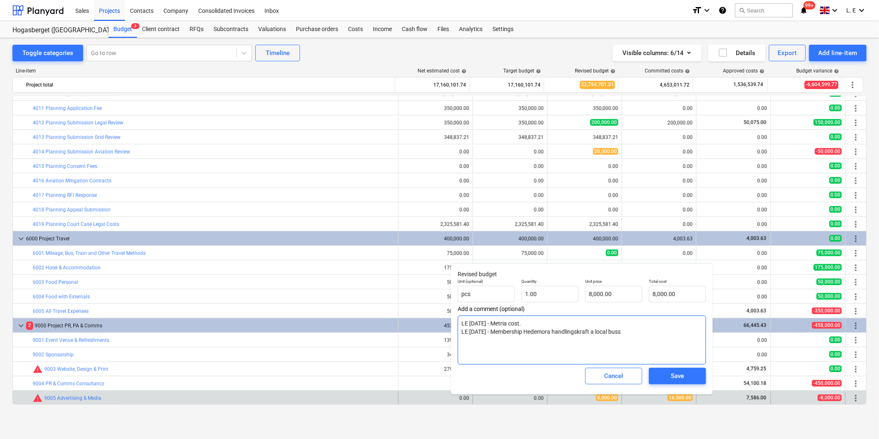
type textarea "x"
type textarea "LE [DATE] - Metria cost. LE [DATE] - Membership Hedemora handlingskraft a local…"
type textarea "x"
type textarea "LE [DATE] - Metria cost. LE [DATE] - Membership Hedemora handlingskraft a local…"
type textarea "x"
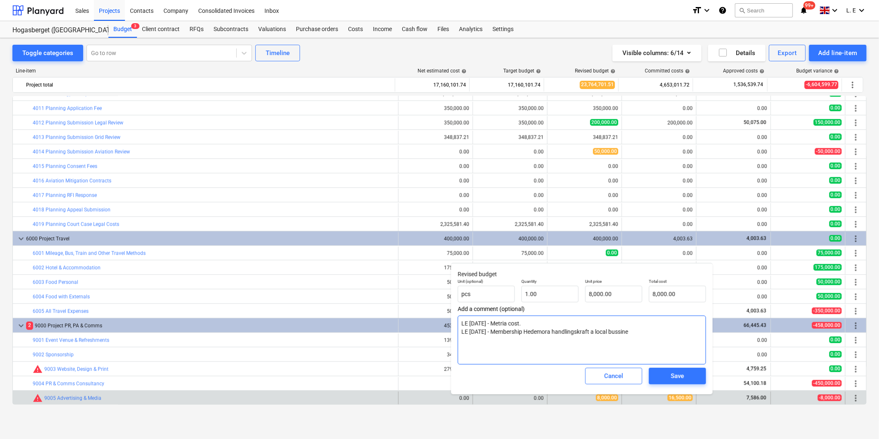
type textarea "LE [DATE] - Metria cost. LE [DATE] - Membership Hedemora handlingskraft a local…"
type textarea "x"
type textarea "LE [DATE] - Metria cost. LE [DATE] - Membership Hedemora handlingskraft a local…"
type textarea "x"
type textarea "LE [DATE] - Metria cost. LE [DATE] - Membership Hedemora handlingskraft a local…"
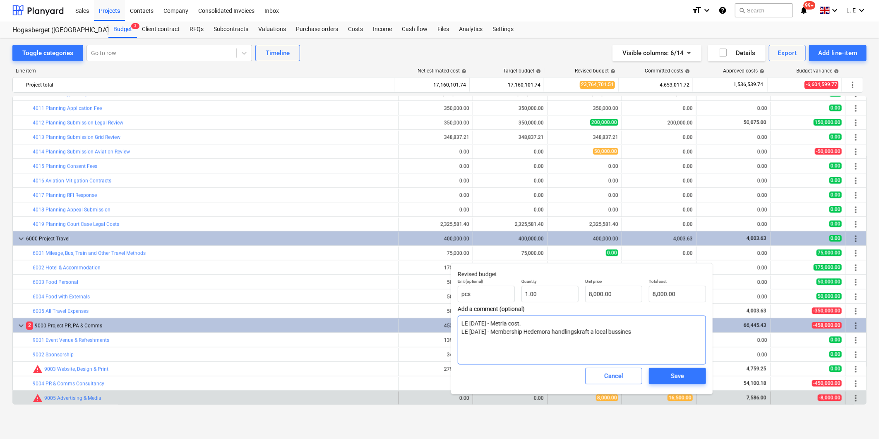
type textarea "x"
type textarea "LE [DATE] - Metria cost. LE [DATE] - Membership Hedemora handlingskraft a local…"
type textarea "x"
type textarea "LE [DATE] - Metria cost. LE [DATE] - Membership Hedemora handlingskraft a local…"
type textarea "x"
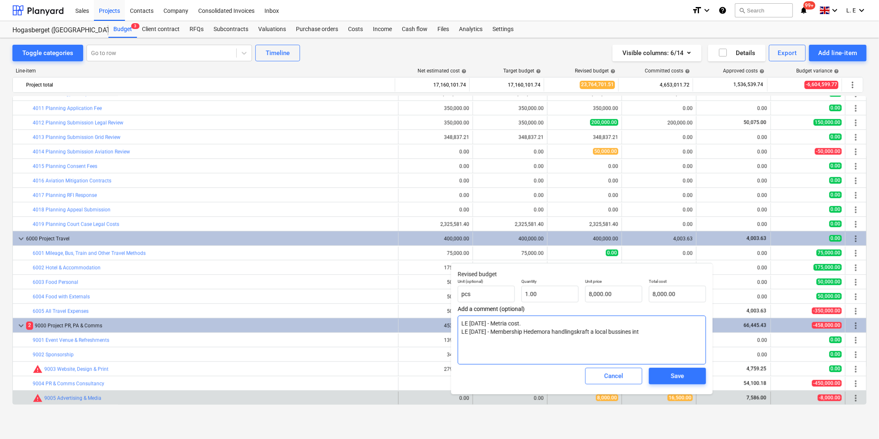
type textarea "LE [DATE] - Metria cost. LE [DATE] - Membership Hedemora handlingskraft a local…"
type textarea "x"
type textarea "LE [DATE] - Metria cost. LE [DATE] - Membership Hedemora handlingskraft a local…"
type textarea "x"
type textarea "LE [DATE] - Metria cost. LE [DATE] - Membership Hedemora handlingskraft a local…"
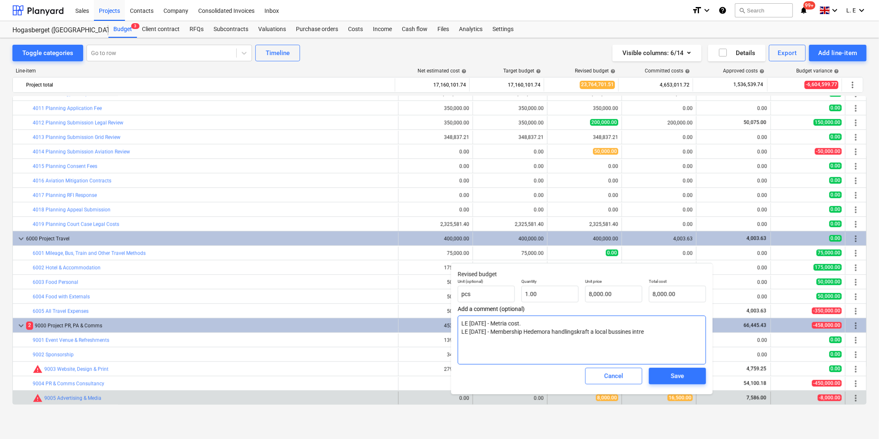
type textarea "x"
type textarea "LE [DATE] - Metria cost. LE [DATE] - Membership Hedemora handlingskraft a local…"
type textarea "x"
type textarea "LE [DATE] - Metria cost. LE [DATE] - Membership Hedemora handlingskraft a local…"
type textarea "x"
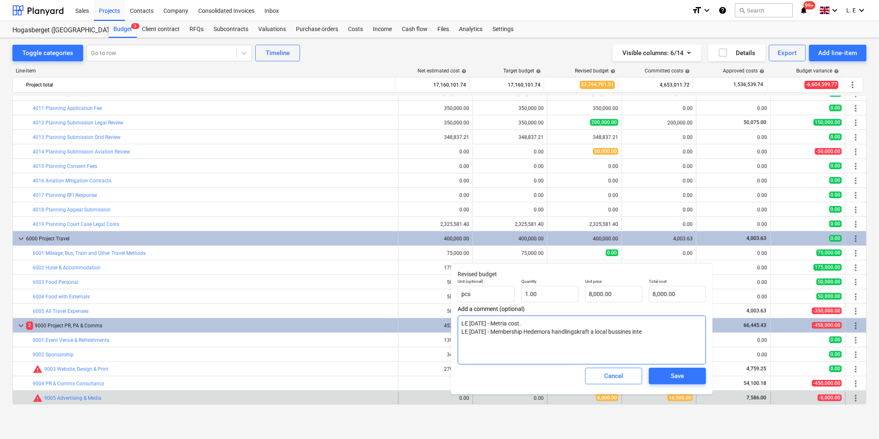
type textarea "LE [DATE] - Metria cost. LE [DATE] - Membership Hedemora handlingskraft a local…"
type textarea "x"
type textarea "LE [DATE] - Metria cost. LE [DATE] - Membership Hedemora handlingskraft a local…"
type textarea "x"
type textarea "LE [DATE] - Metria cost. LE [DATE] - Membership Hedemora handlingskraft a local…"
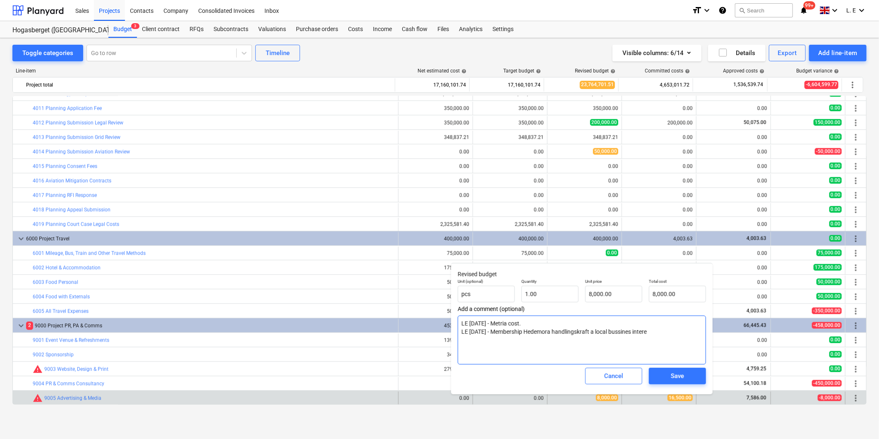
type textarea "x"
type textarea "LE [DATE] - Metria cost. LE [DATE] - Membership Hedemora handlingskraft a local…"
type textarea "x"
type textarea "LE [DATE] - Metria cost. LE [DATE] - Membership Hedemora handlingskraft a local…"
type textarea "x"
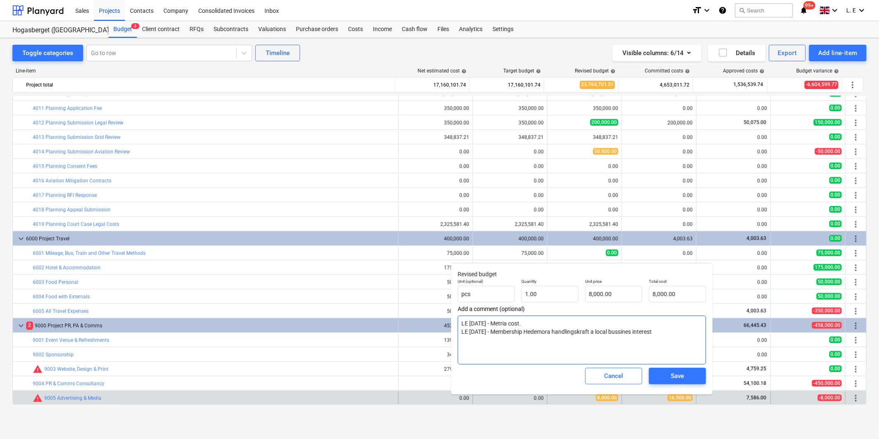
type textarea "LE [DATE] - Metria cost. LE [DATE] - Membership Hedemora handlingskraft a local…"
type textarea "x"
type textarea "LE [DATE] - Metria cost. LE [DATE] - Membership Hedemora handlingskraft a local…"
type textarea "x"
type textarea "LE [DATE] - Metria cost. LE [DATE] - Membership Hedemora handlingskraft a local…"
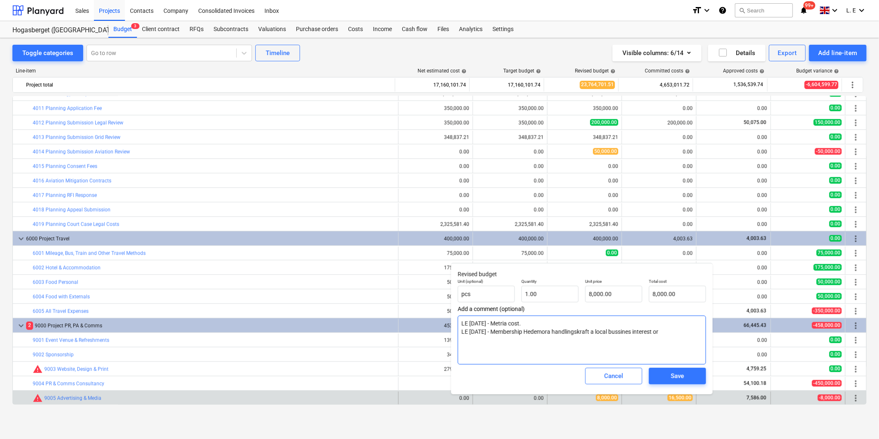
type textarea "x"
type textarea "LE [DATE] - Metria cost. LE [DATE] - Membership Hedemora handlingskraft a local…"
type textarea "x"
type textarea "LE [DATE] - Metria cost. LE [DATE] - Membership Hedemora handlingskraft a local…"
type textarea "x"
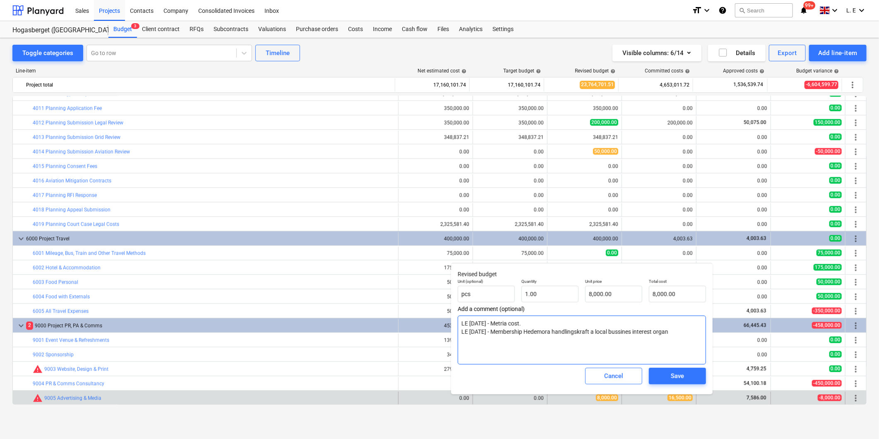
type textarea "LE [DATE] - Metria cost. LE [DATE] - Membership Hedemora handlingskraft a local…"
type textarea "x"
type textarea "LE [DATE] - Metria cost. LE [DATE] - Membership Hedemora handlingskraft a local…"
type textarea "x"
type textarea "LE [DATE] - Metria cost. LE [DATE] - Membership Hedemora handlingskraft a local…"
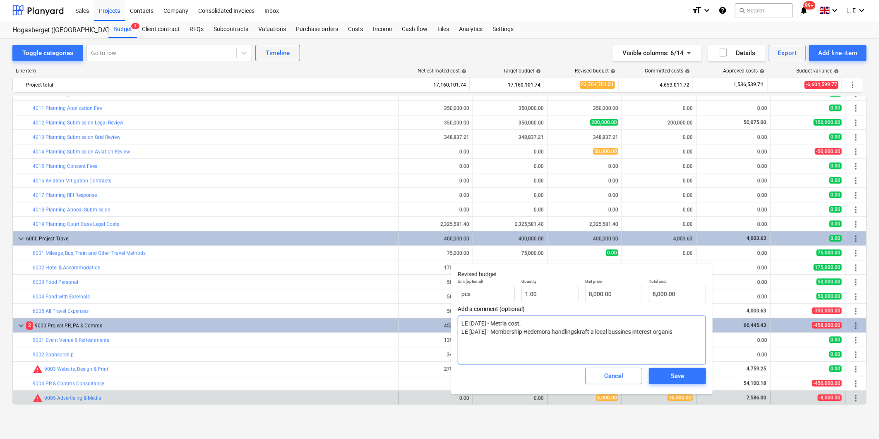
type textarea "x"
type textarea "LE [DATE] - Metria cost. LE [DATE] - Membership Hedemora handlingskraft a local…"
type textarea "x"
type textarea "LE [DATE] - Metria cost. LE [DATE] - Membership Hedemora handlingskraft a local…"
type textarea "x"
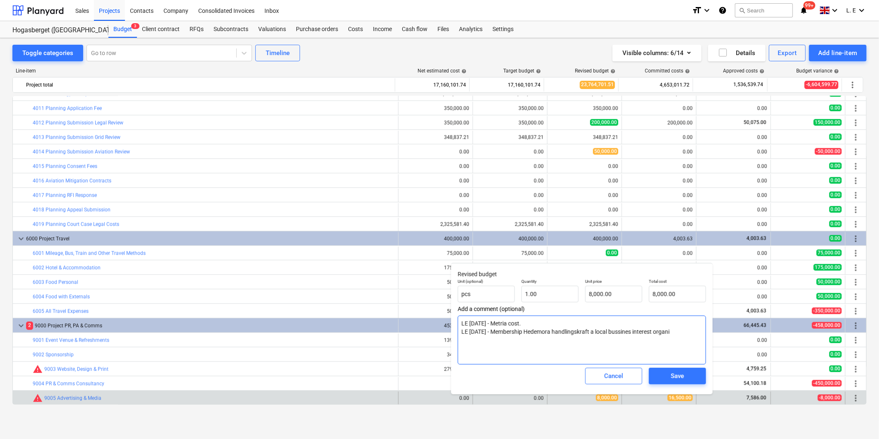
type textarea "LE [DATE] - Metria cost. LE [DATE] - Membership Hedemora handlingskraft a local…"
type textarea "x"
type textarea "LE [DATE] - Metria cost. LE [DATE] - Membership Hedemora handlingskraft a local…"
type textarea "x"
type textarea "LE [DATE] - Metria cost. LE [DATE] - Membership Hedemora handlingskraft a local…"
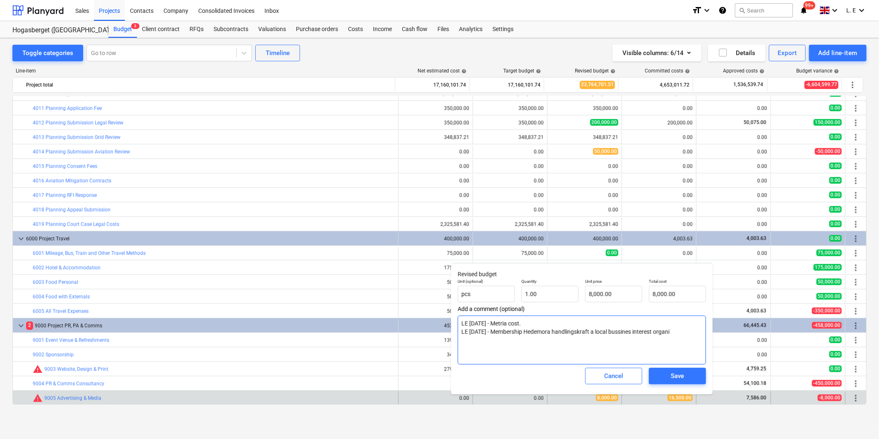
type textarea "x"
type textarea "LE [DATE] - Metria cost. LE [DATE] - Membership Hedemora handlingskraft a local…"
type textarea "x"
type textarea "LE [DATE] - Metria cost. LE [DATE] - Membership Hedemora handlingskraft a local…"
type textarea "x"
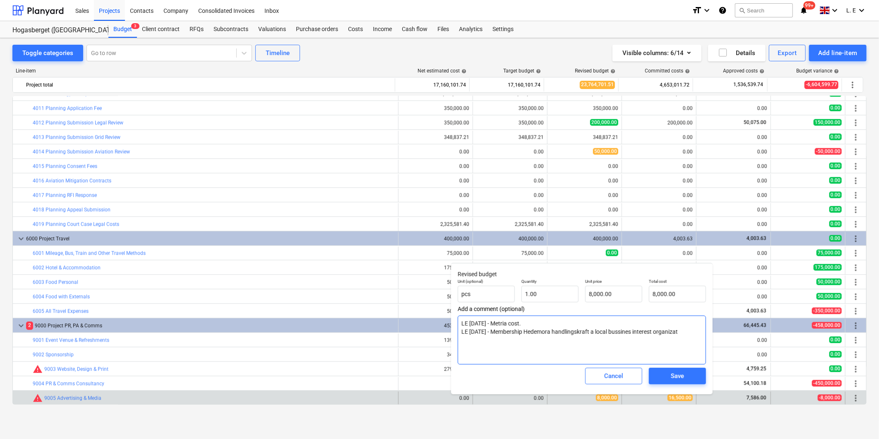
type textarea "LE [DATE] - Metria cost. LE [DATE] - Membership Hedemora handlingskraft a local…"
type textarea "x"
type textarea "LE [DATE] - Metria cost. LE [DATE] - Membership Hedemora handlingskraft a local…"
type textarea "x"
type textarea "LE [DATE] - Metria cost. LE [DATE] - Membership Hedemora handlingskraft a local…"
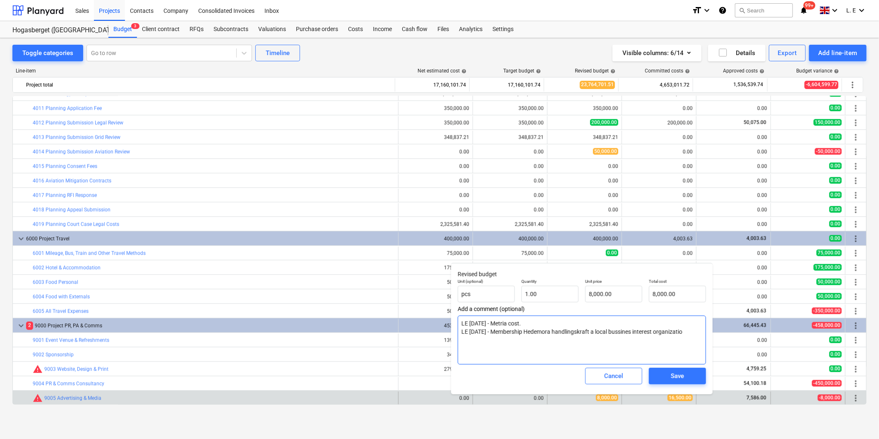
type textarea "x"
click at [432, 201] on div "Save" at bounding box center [677, 375] width 13 height 11
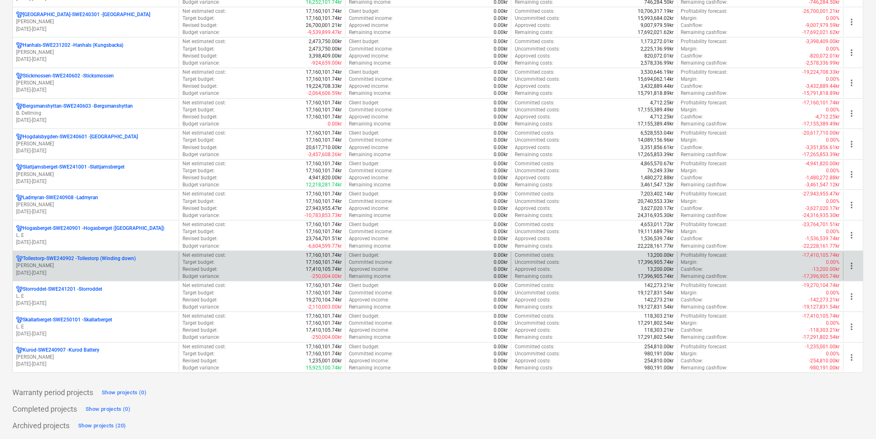
scroll to position [647, 0]
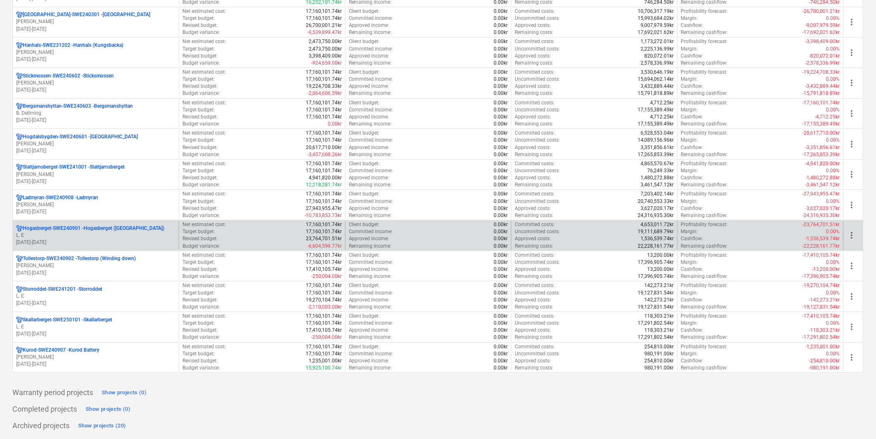
click at [94, 233] on p "L. E" at bounding box center [95, 235] width 159 height 7
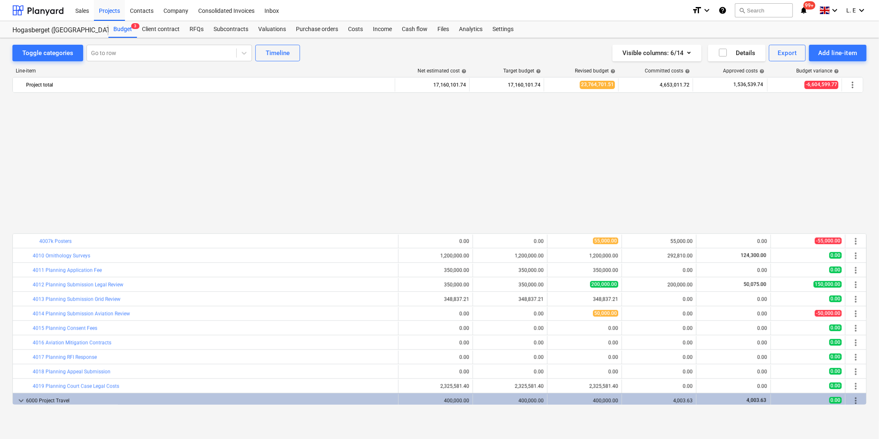
scroll to position [1096, 0]
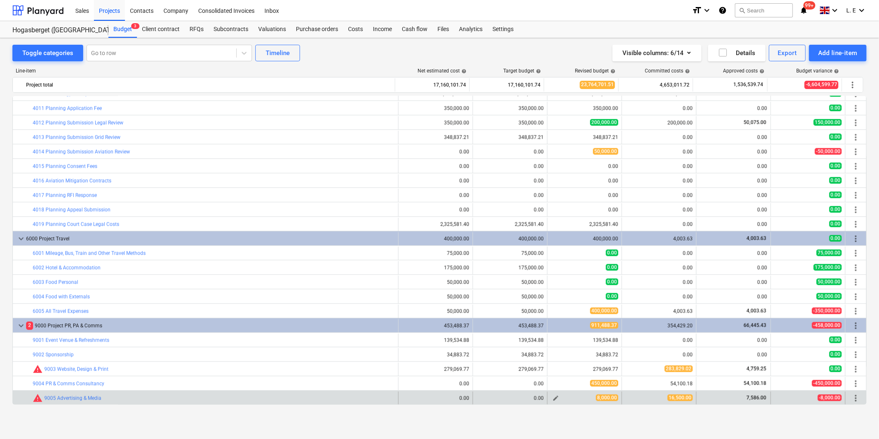
click at [570, 398] on div "8,000.00" at bounding box center [584, 397] width 67 height 7
click at [553, 398] on span "edit" at bounding box center [555, 397] width 7 height 7
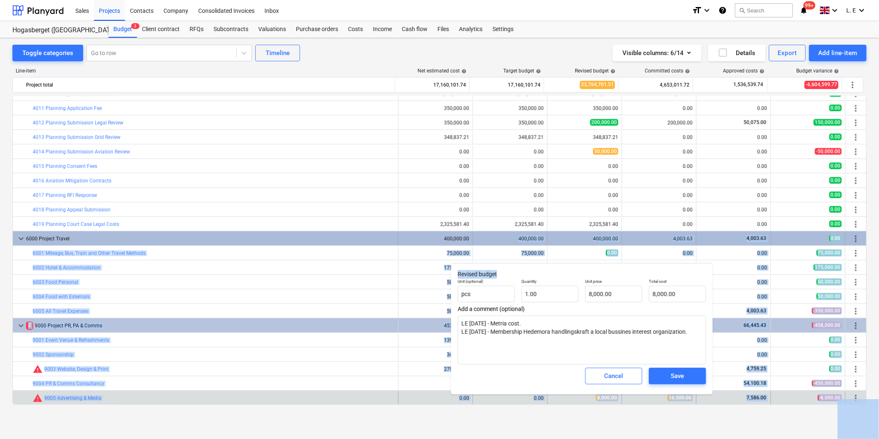
drag, startPoint x: 564, startPoint y: 269, endPoint x: 482, endPoint y: 245, distance: 85.0
click at [482, 245] on body "Sales Projects Contacts Company Consolidated Invoices Inbox format_size keyboar…" at bounding box center [439, 219] width 879 height 439
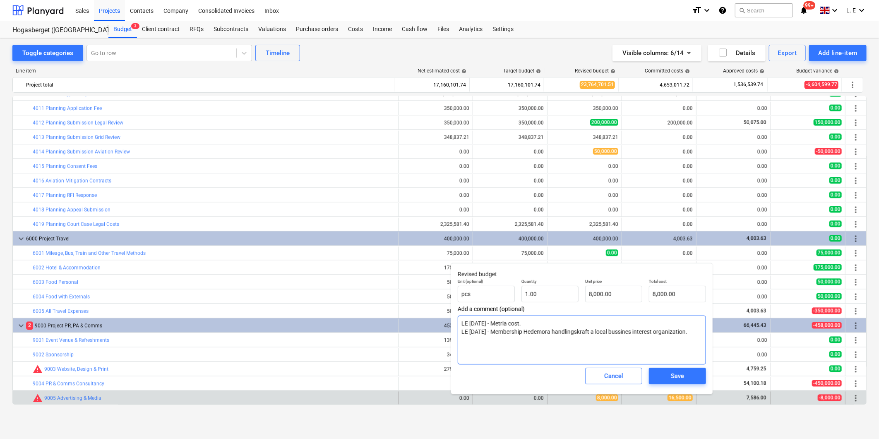
click at [566, 348] on textarea "LE [DATE] - Metria cost. LE [DATE] - Membership Hedemora handlingskraft a local…" at bounding box center [582, 339] width 248 height 49
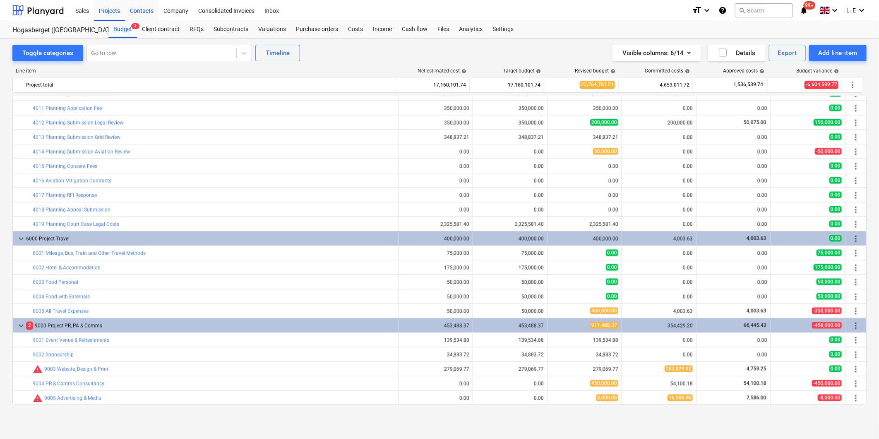
type textarea "x"
type input "1.00"
type input "8,000.00"
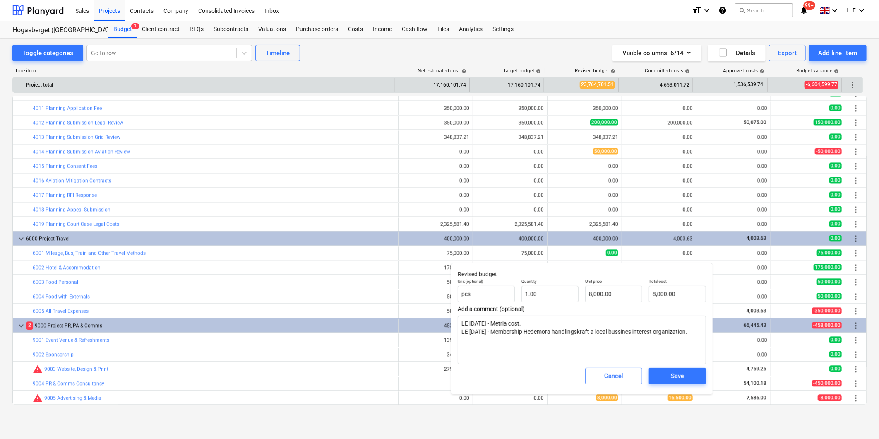
type textarea "x"
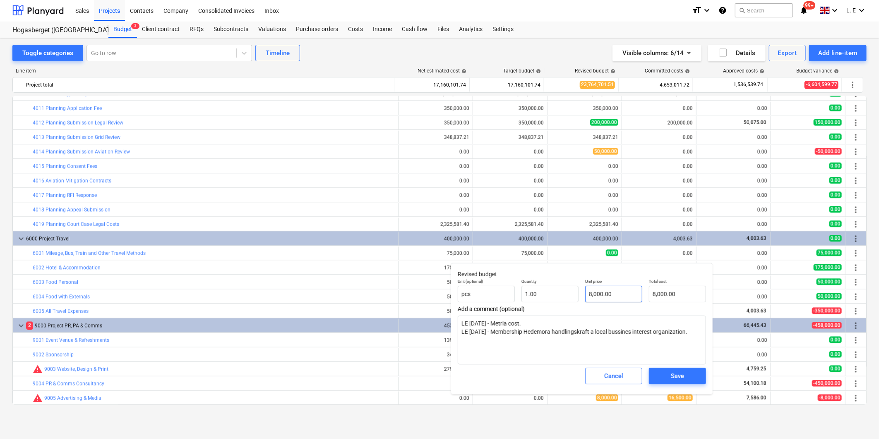
type input "8000"
drag, startPoint x: 618, startPoint y: 294, endPoint x: 568, endPoint y: 292, distance: 50.5
click at [568, 292] on div "Unit (optional) pcs Quantity 1.00 Unit price 8000 Total cost 8,000.00" at bounding box center [581, 290] width 255 height 30
type textarea "x"
type input "1"
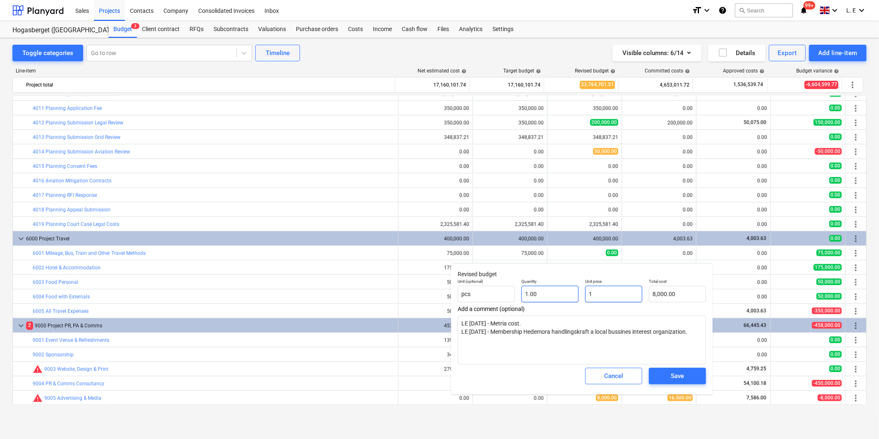
type input "1.00"
type textarea "x"
type input "16"
type input "16.00"
type textarea "x"
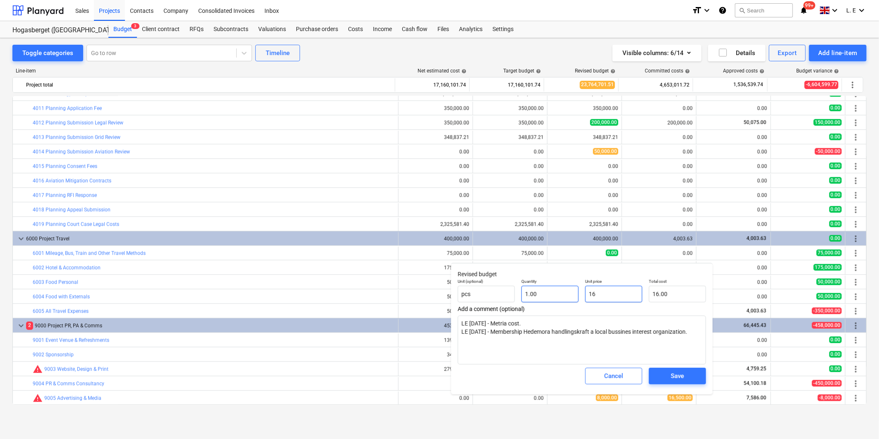
type input "165"
type input "165.00"
type textarea "x"
type input "1650"
type input "1,650.00"
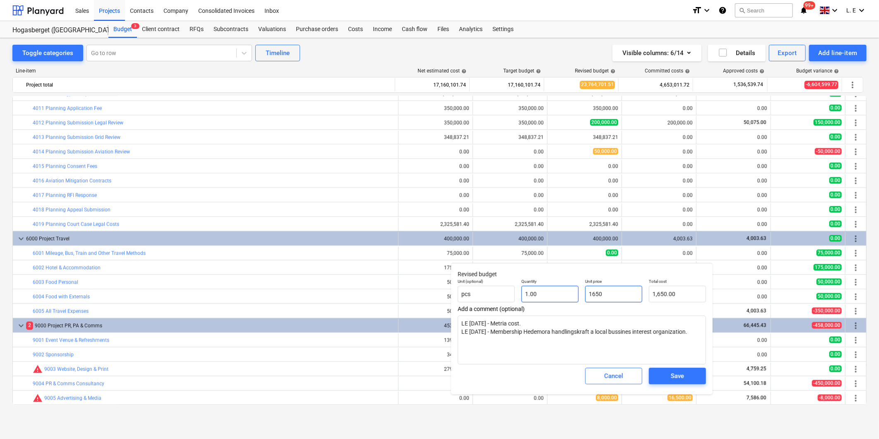
type textarea "x"
type input "16500"
type input "16,500.00"
type input "16500"
type textarea "x"
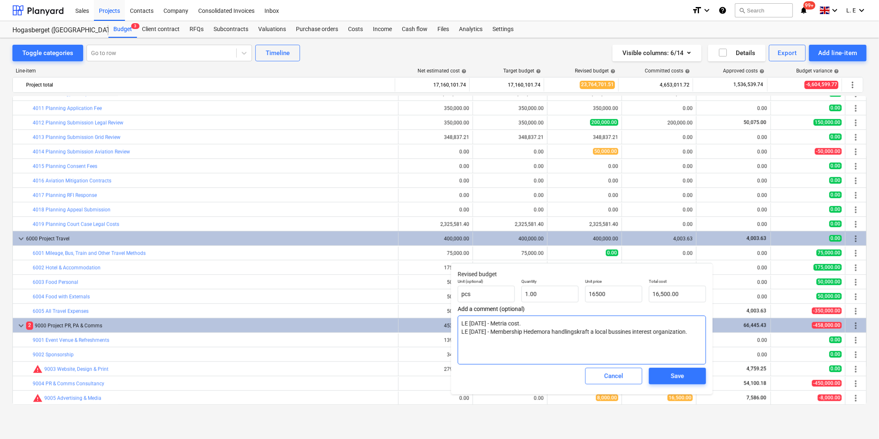
type input "16,500.00"
click at [652, 357] on textarea "LE [DATE] - Metria cost. LE [DATE] - Membership Hedemora handlingskraft a local…" at bounding box center [582, 339] width 248 height 49
click at [688, 378] on span "Save" at bounding box center [677, 375] width 37 height 11
type textarea "x"
